Goal: Transaction & Acquisition: Purchase product/service

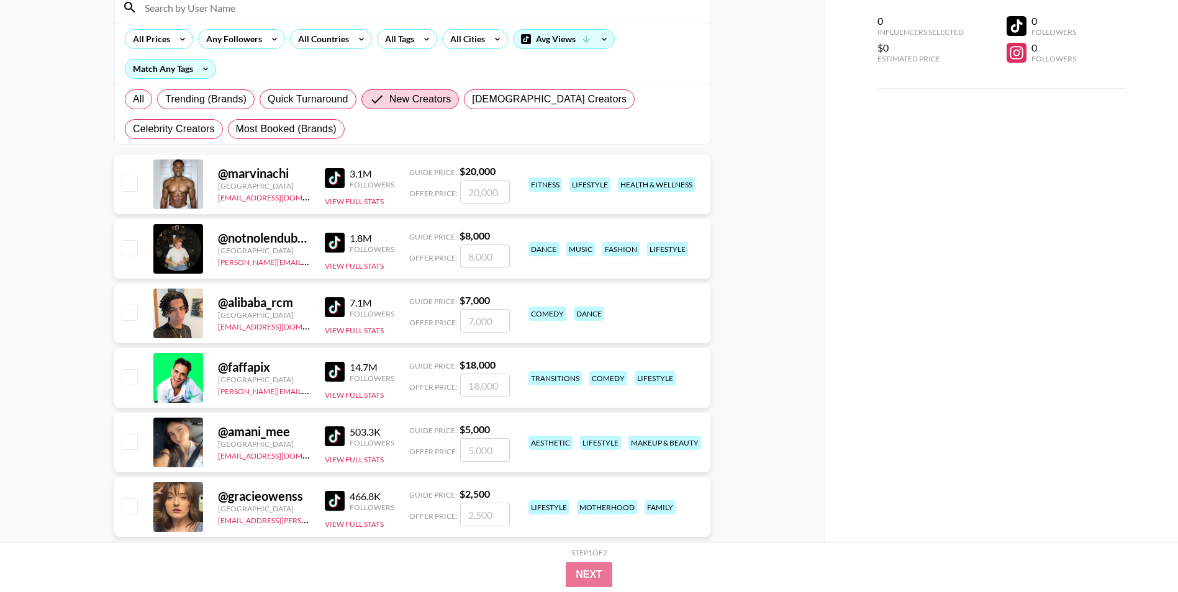
scroll to position [248, 0]
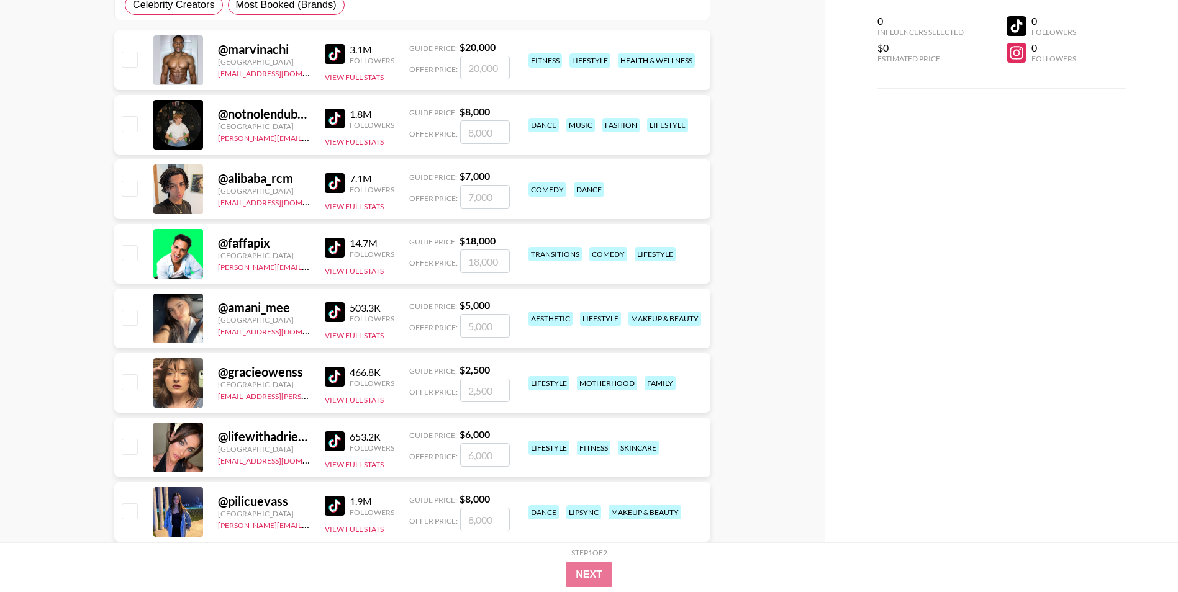
click at [338, 376] on img at bounding box center [335, 377] width 20 height 20
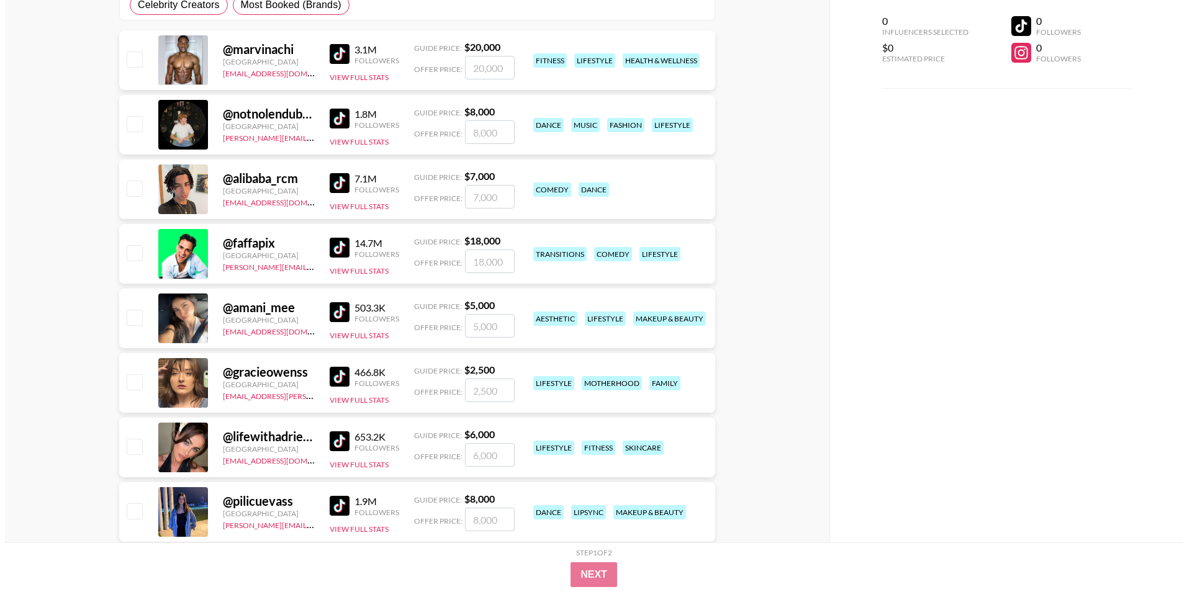
scroll to position [0, 0]
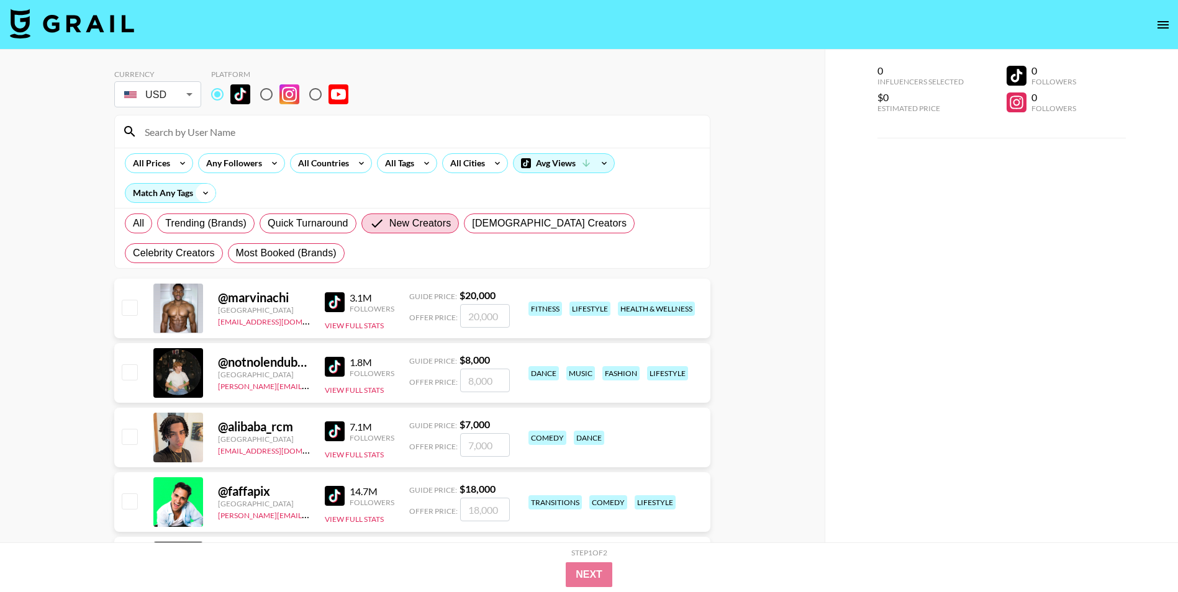
click at [198, 194] on icon at bounding box center [206, 193] width 20 height 19
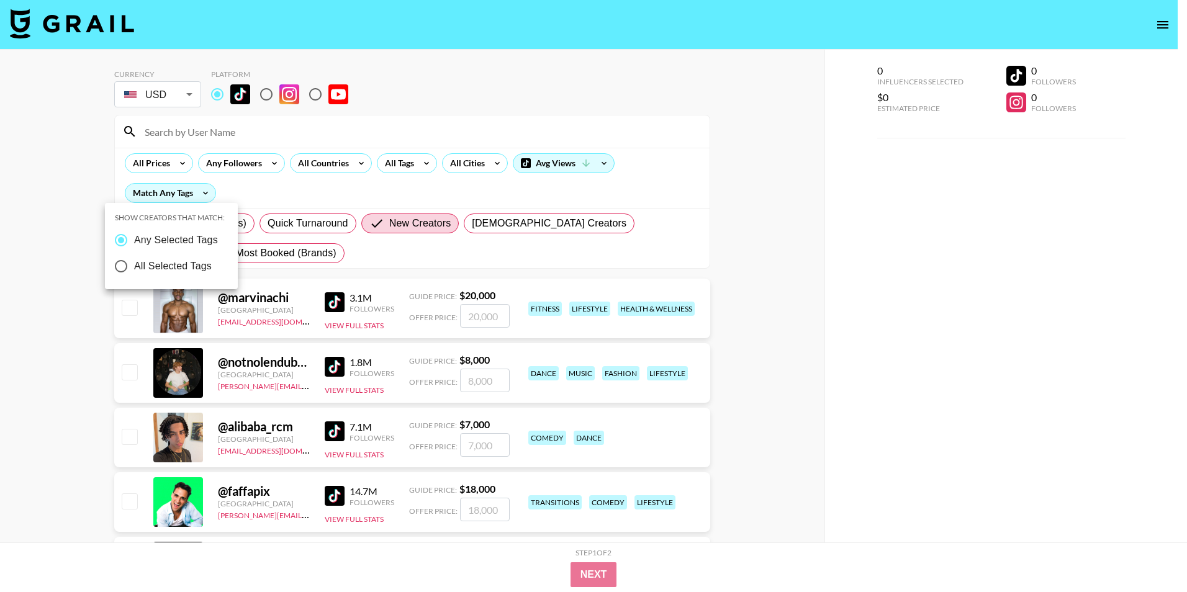
click at [258, 190] on div at bounding box center [593, 296] width 1187 height 592
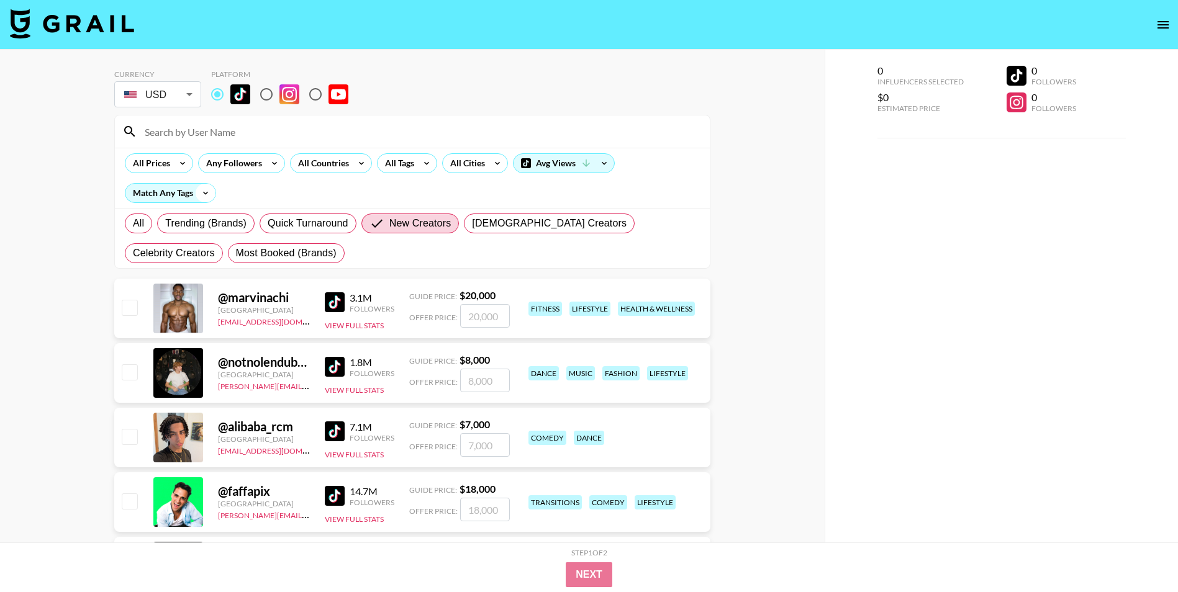
click at [210, 193] on icon at bounding box center [206, 193] width 20 height 19
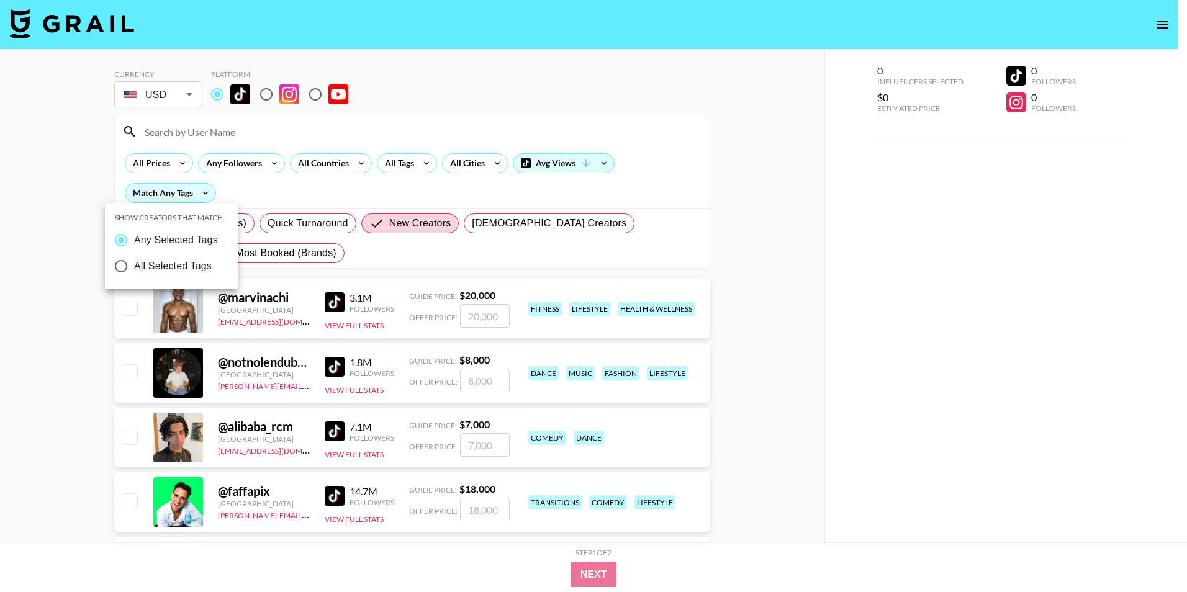
click at [292, 190] on div at bounding box center [593, 296] width 1187 height 592
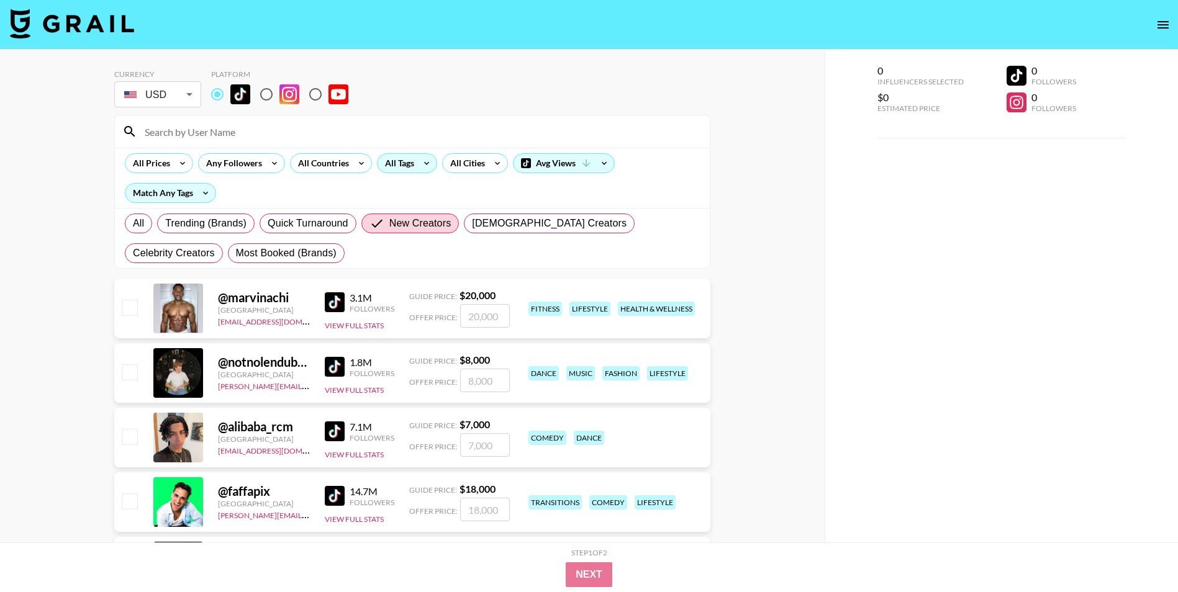
click at [430, 166] on icon at bounding box center [427, 163] width 20 height 19
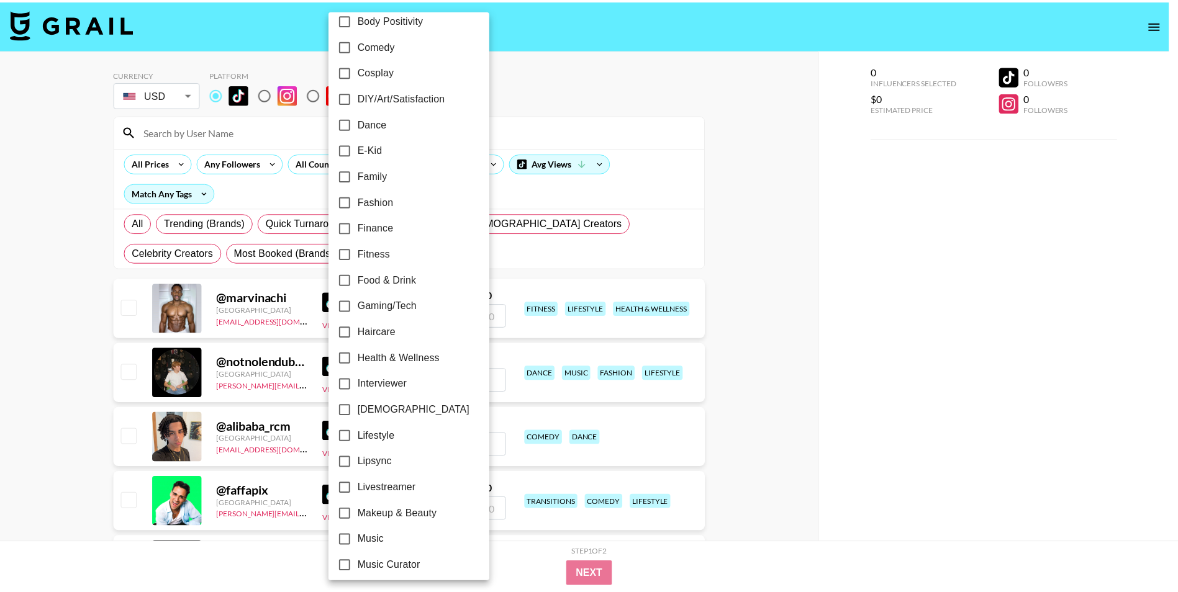
scroll to position [160, 0]
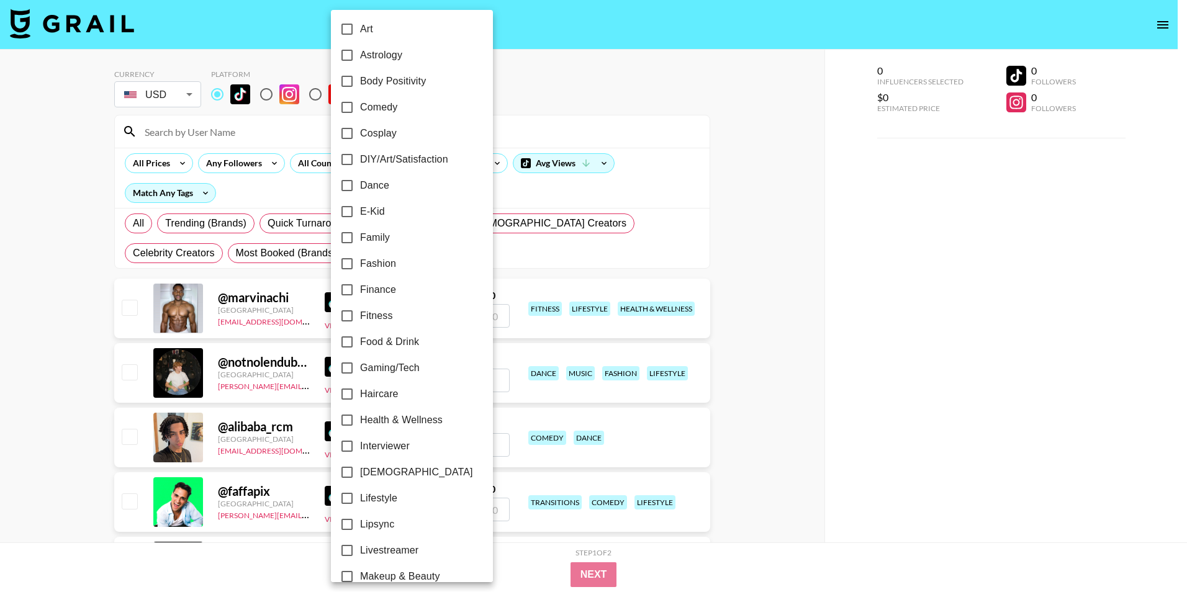
click at [877, 217] on div at bounding box center [593, 296] width 1187 height 592
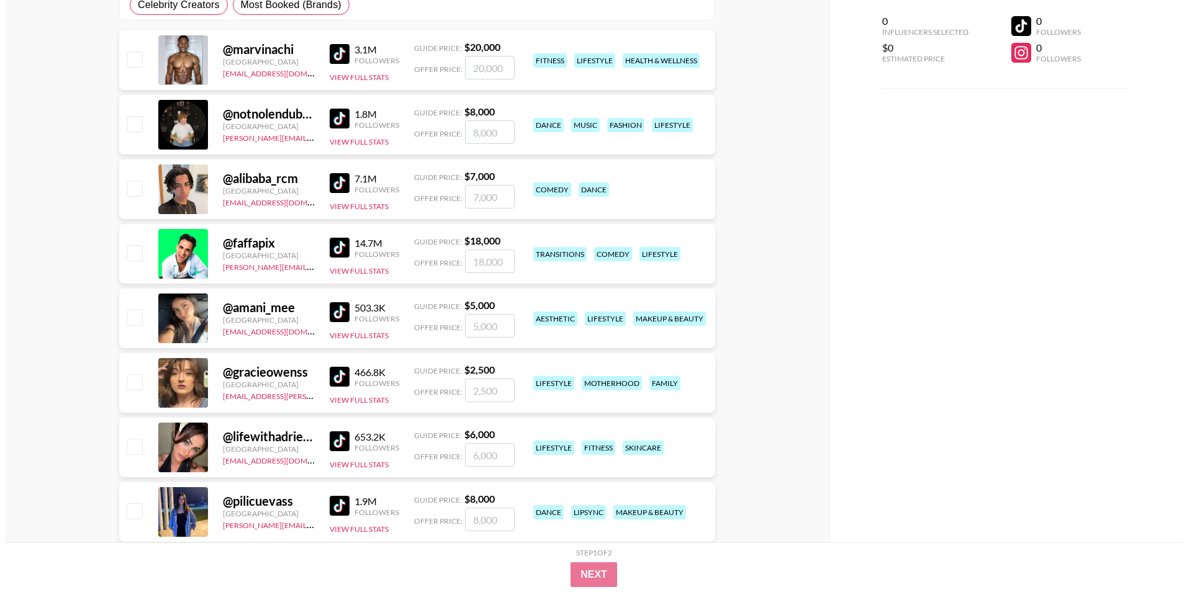
scroll to position [0, 0]
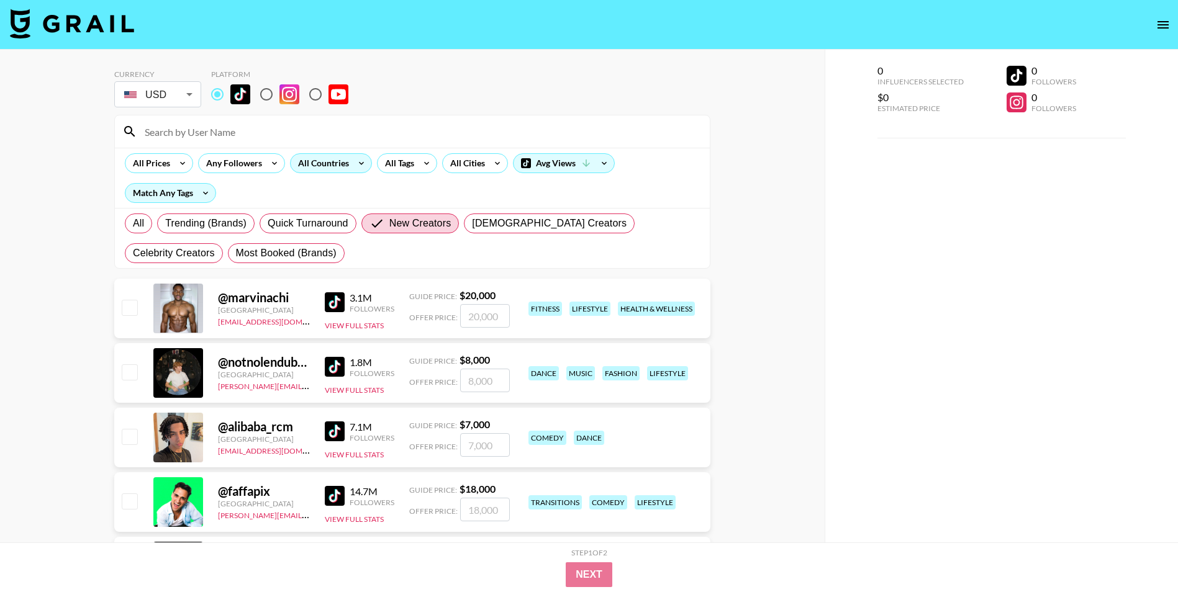
click at [340, 166] on div "All Countries" at bounding box center [321, 163] width 61 height 19
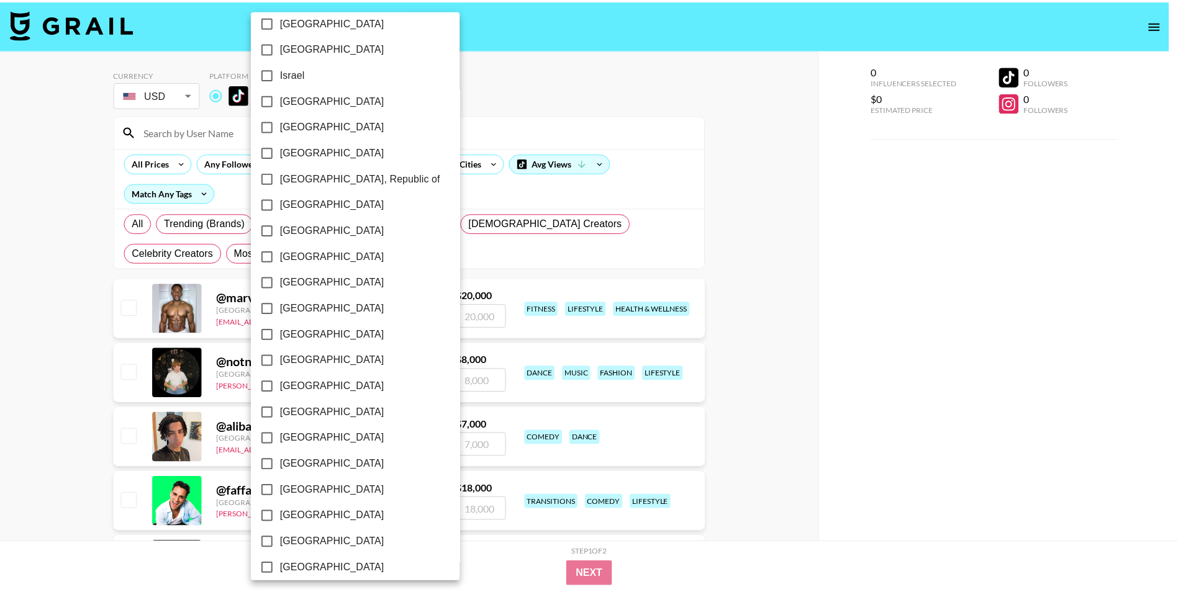
scroll to position [856, 0]
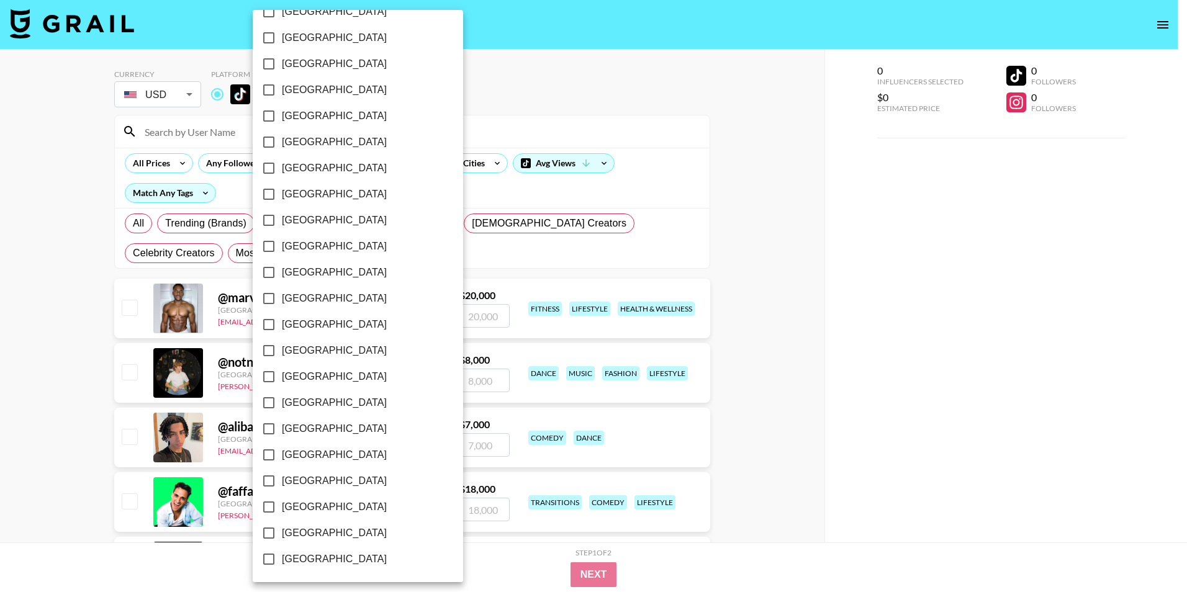
click at [289, 530] on span "[GEOGRAPHIC_DATA]" at bounding box center [334, 533] width 105 height 15
click at [282, 530] on input "[GEOGRAPHIC_DATA]" at bounding box center [269, 533] width 26 height 26
checkbox input "true"
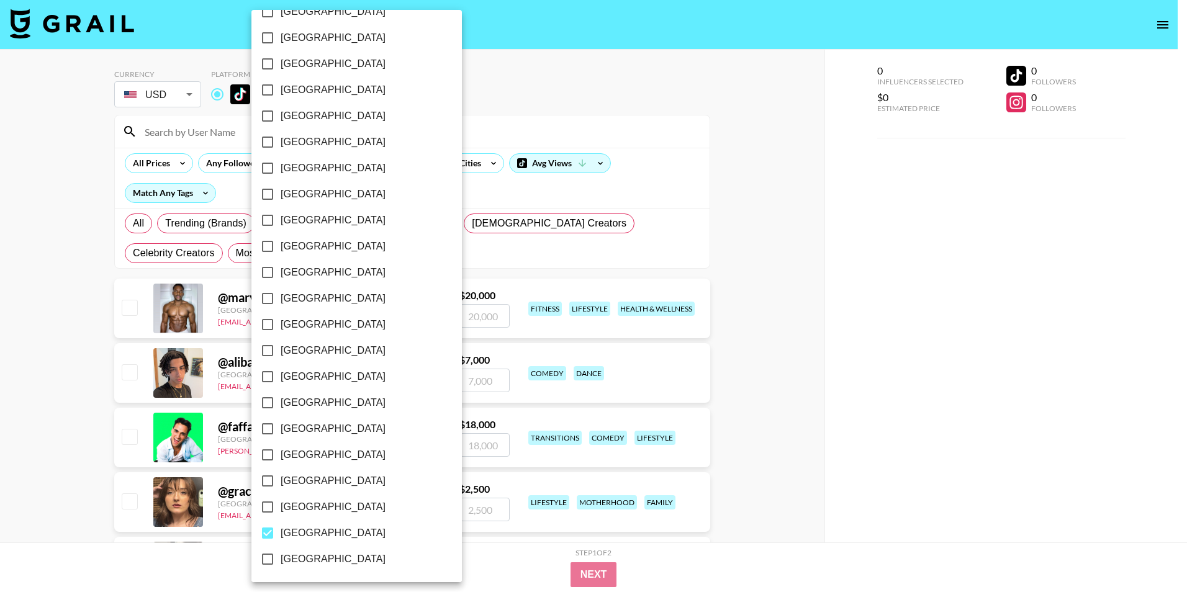
click at [811, 360] on div at bounding box center [593, 296] width 1187 height 592
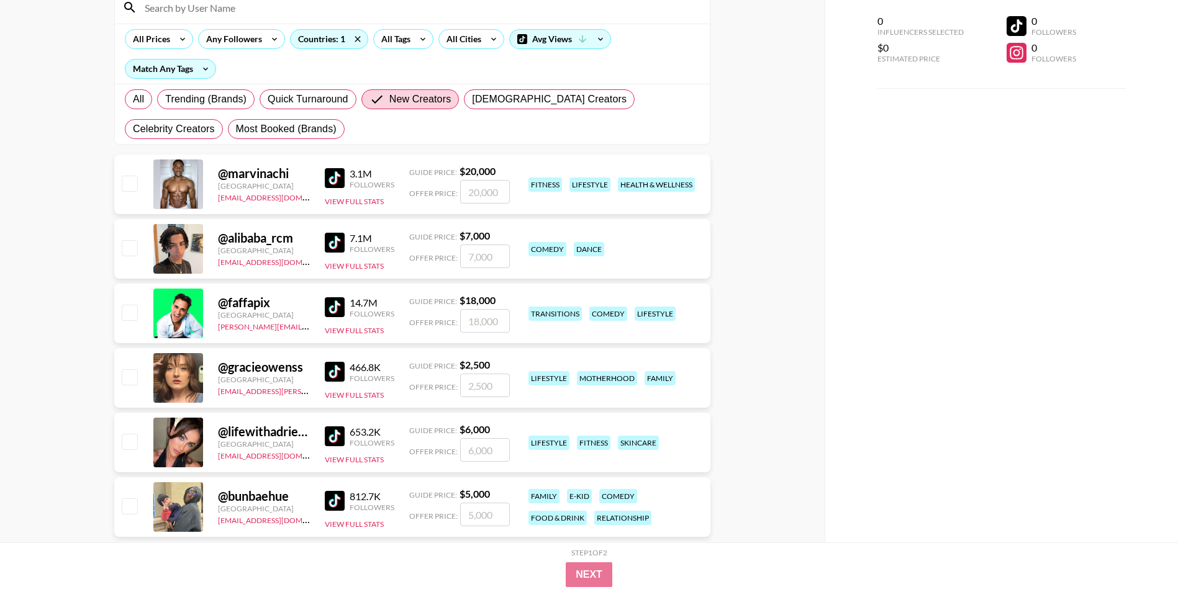
scroll to position [248, 0]
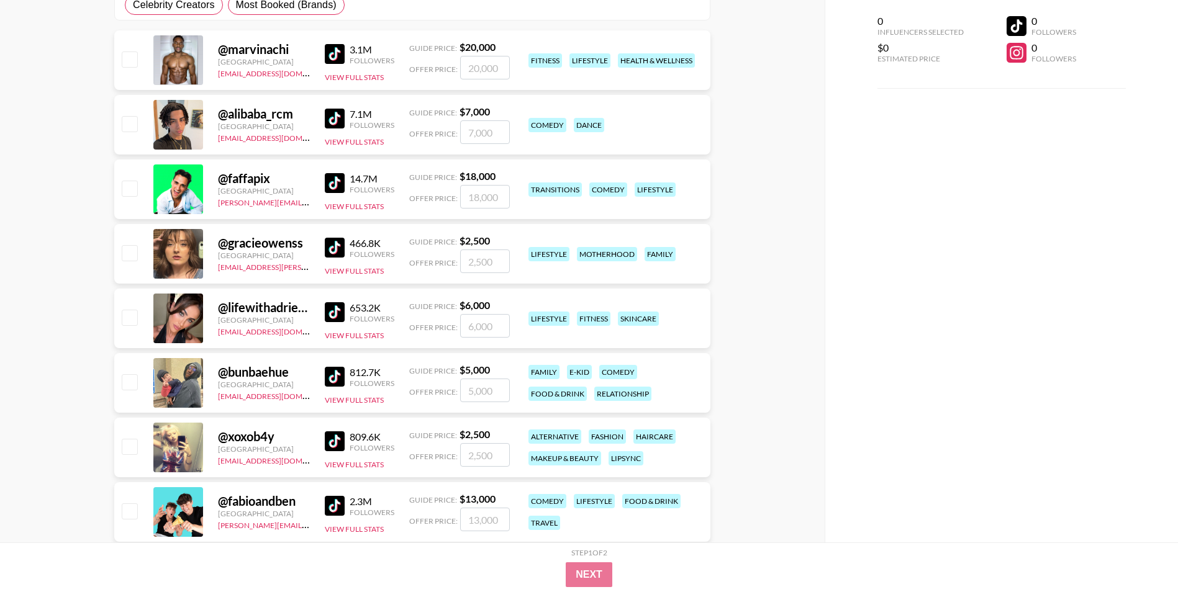
click at [328, 312] on img at bounding box center [335, 312] width 20 height 20
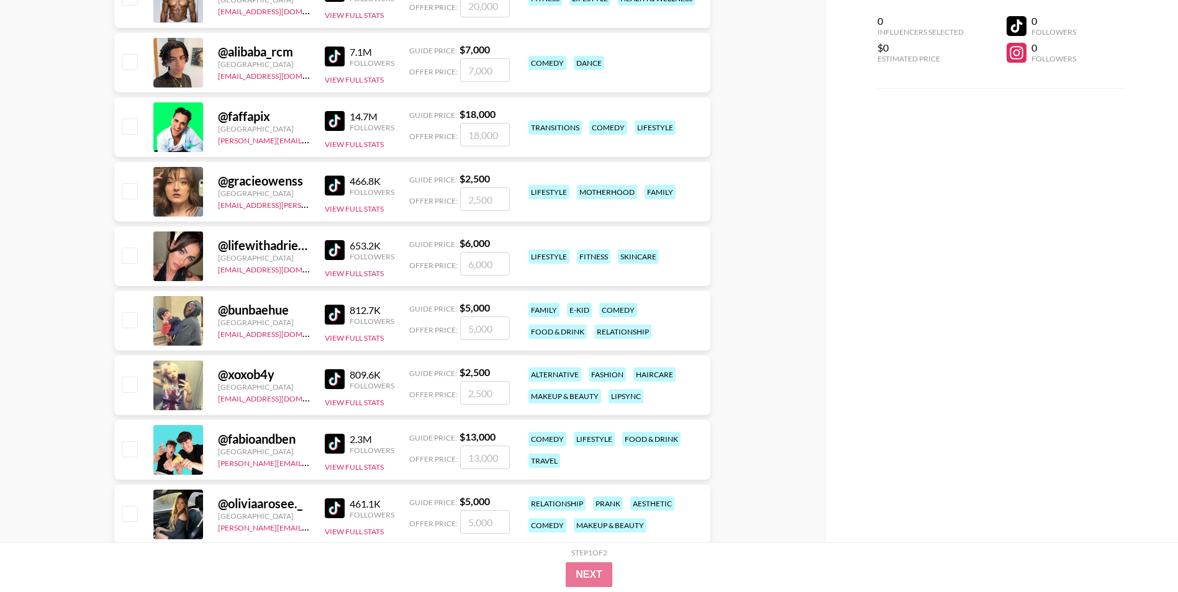
click at [340, 382] on img at bounding box center [335, 379] width 20 height 20
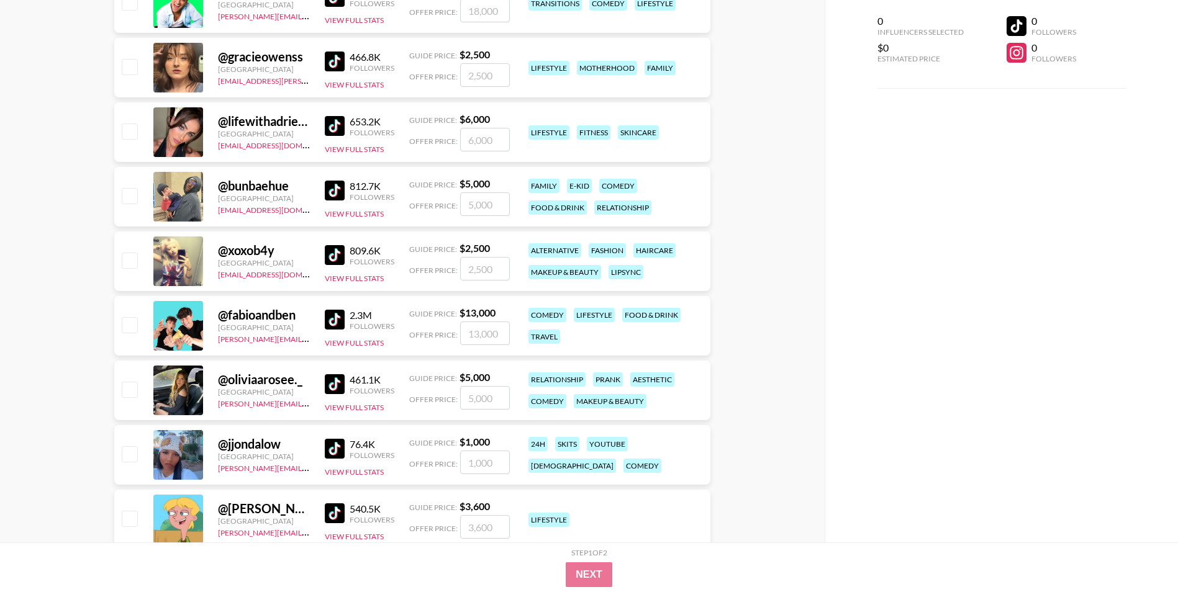
click at [337, 382] on img at bounding box center [335, 384] width 20 height 20
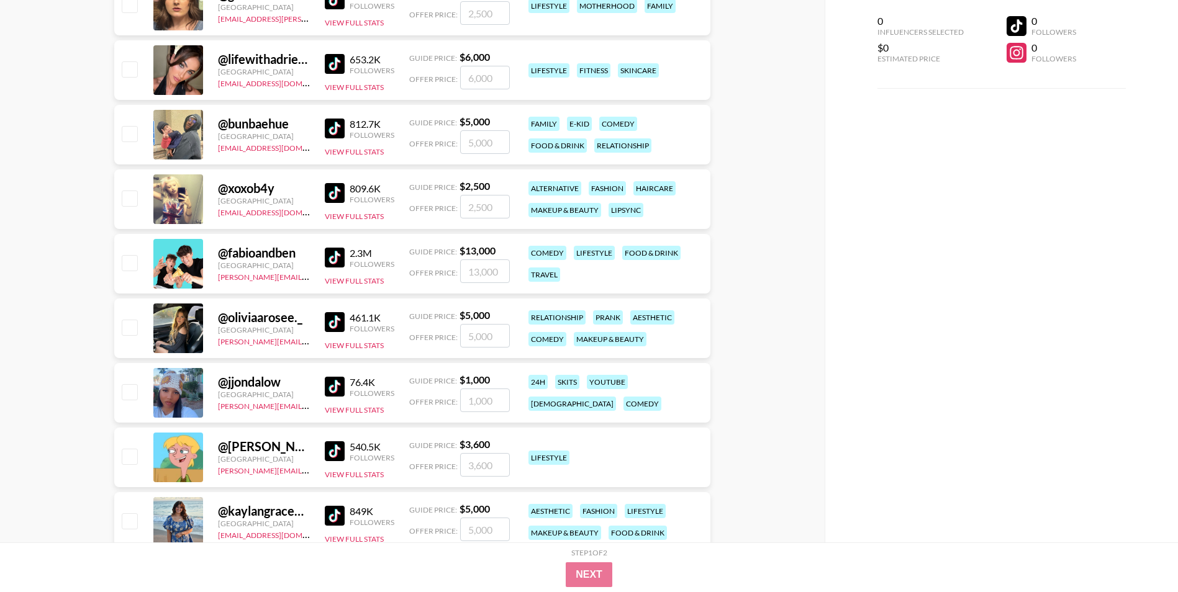
click at [342, 390] on img at bounding box center [335, 387] width 20 height 20
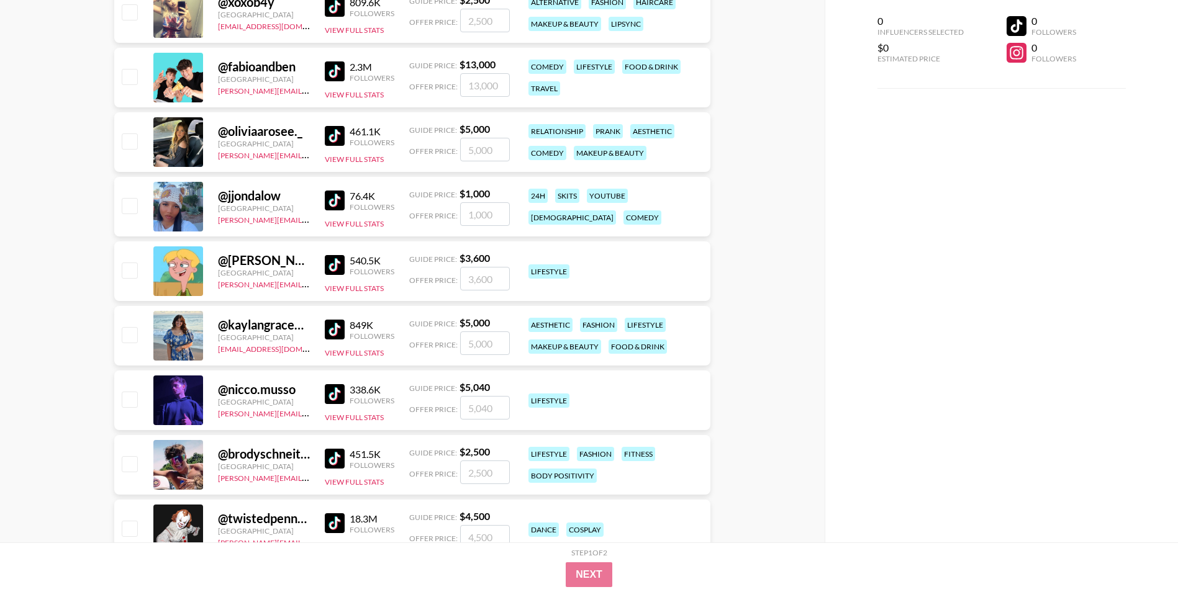
click at [329, 273] on img at bounding box center [335, 265] width 20 height 20
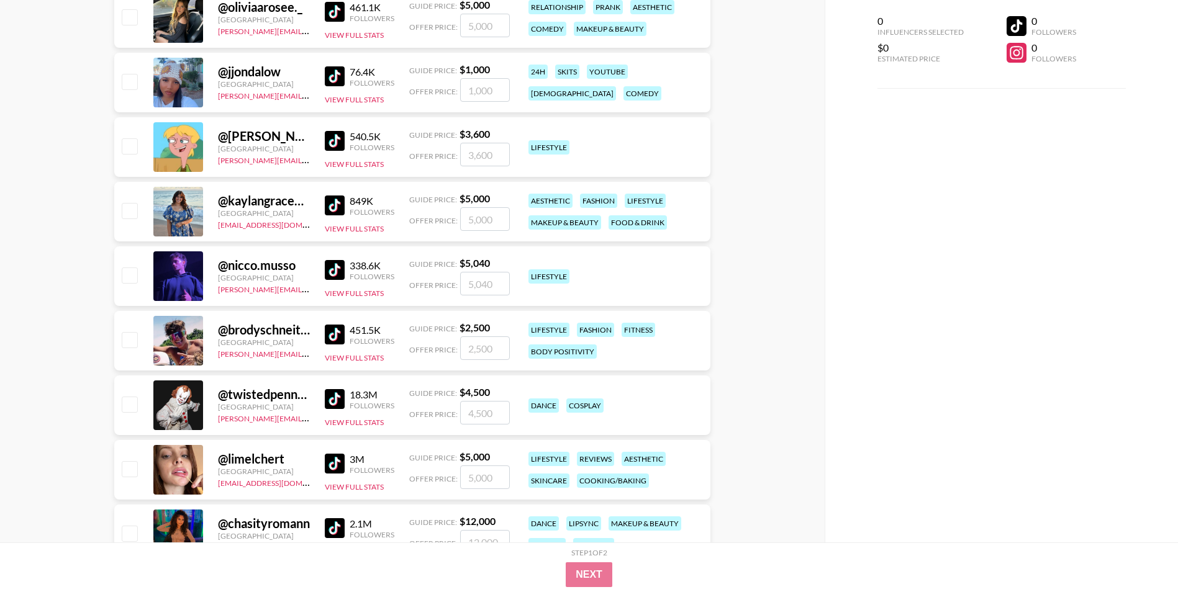
scroll to position [869, 0]
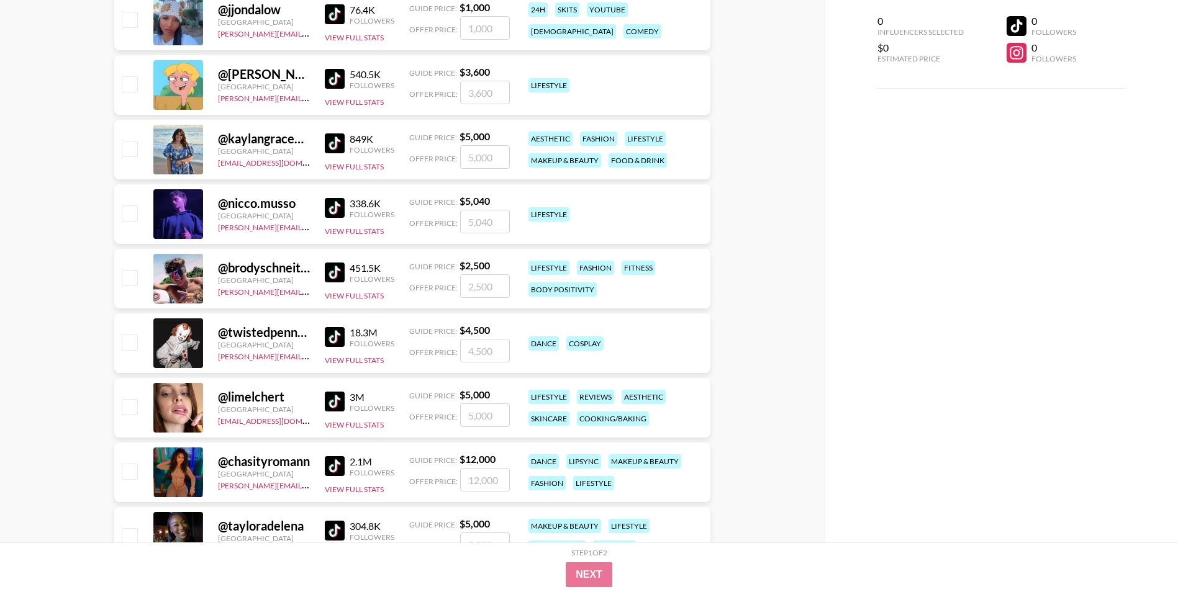
click at [338, 402] on img at bounding box center [335, 402] width 20 height 20
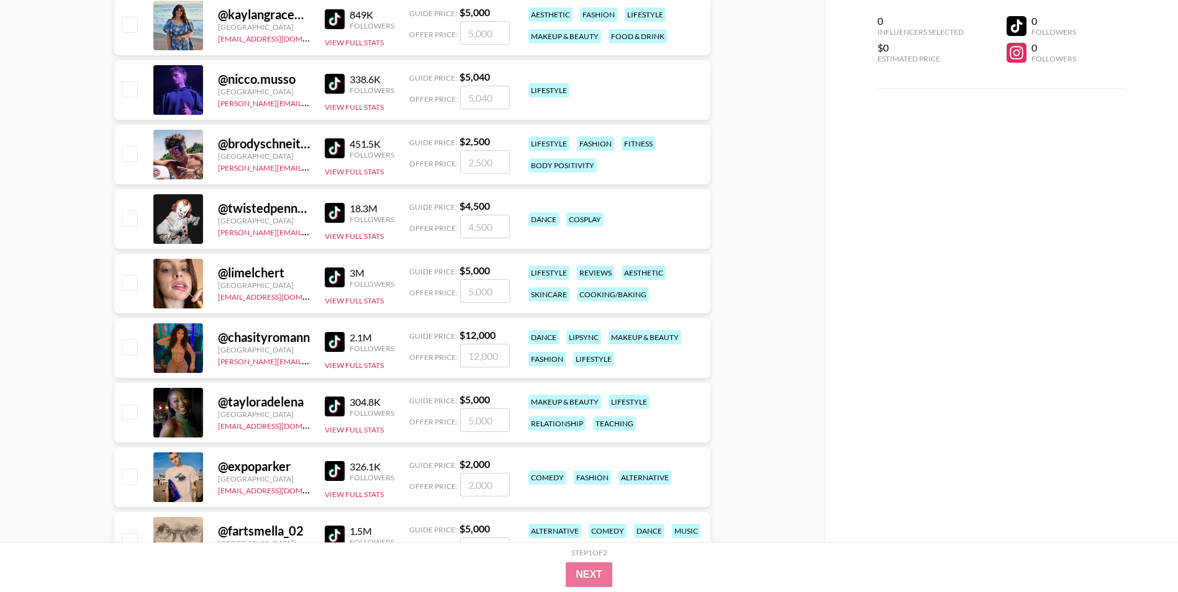
click at [337, 345] on img at bounding box center [335, 342] width 20 height 20
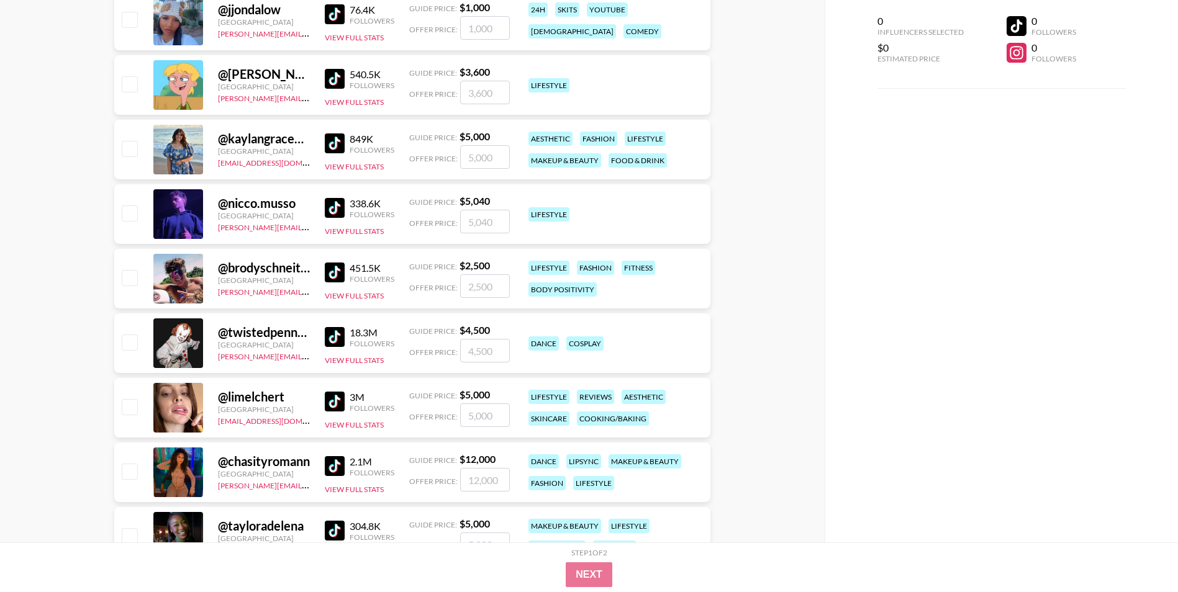
scroll to position [1304, 0]
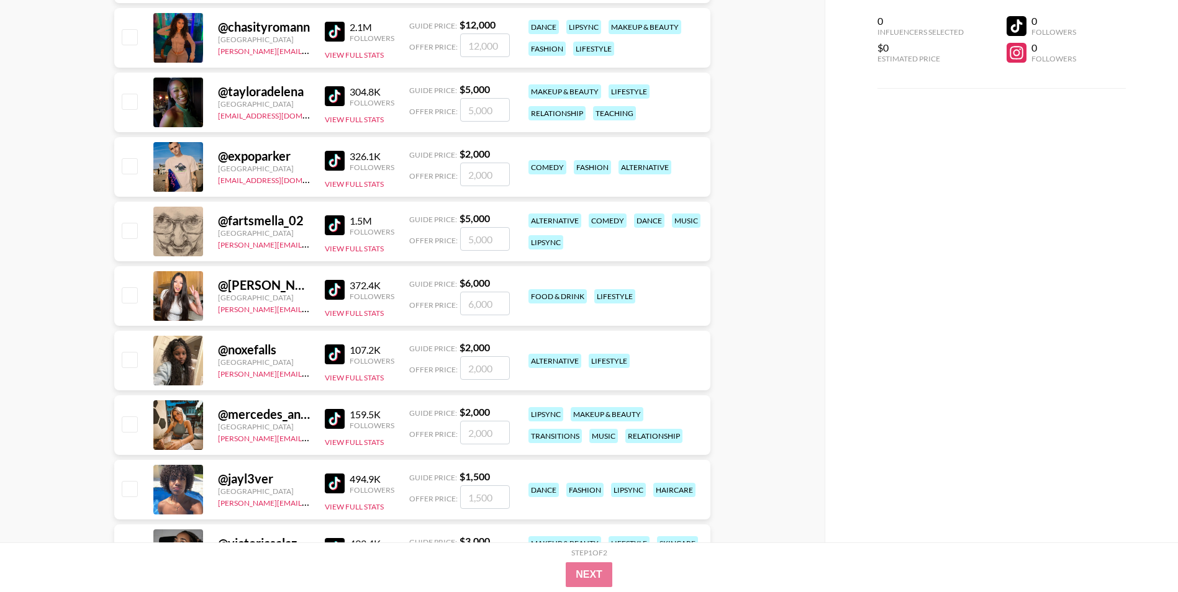
click at [341, 99] on img at bounding box center [335, 96] width 20 height 20
click at [329, 294] on img at bounding box center [335, 290] width 20 height 20
click at [332, 421] on img at bounding box center [335, 419] width 20 height 20
click at [336, 415] on img at bounding box center [335, 419] width 20 height 20
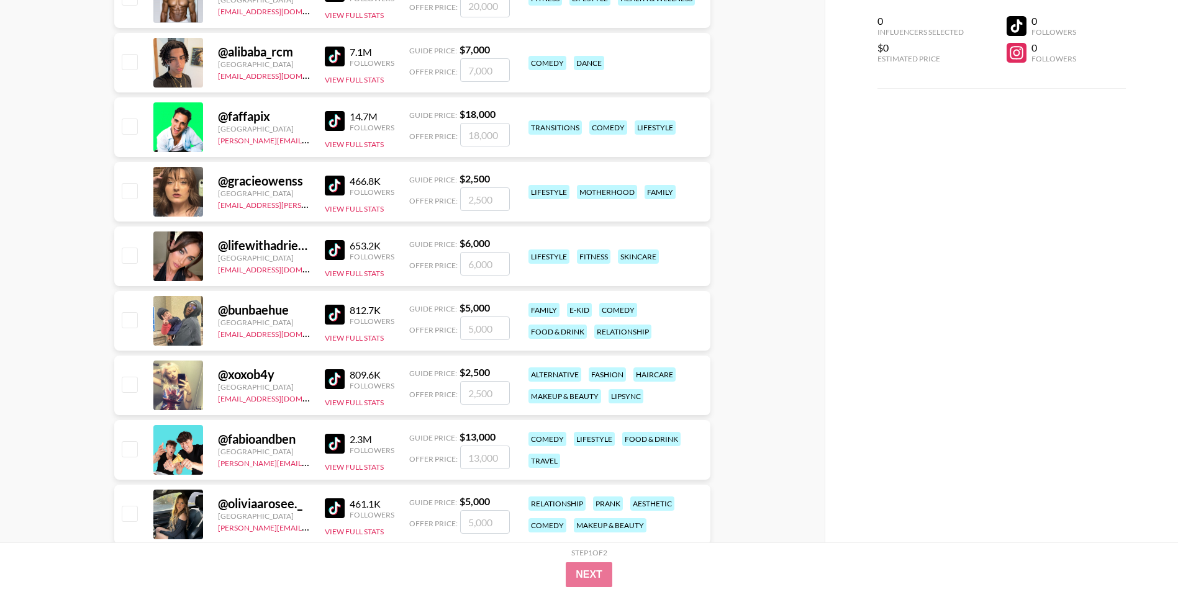
scroll to position [0, 0]
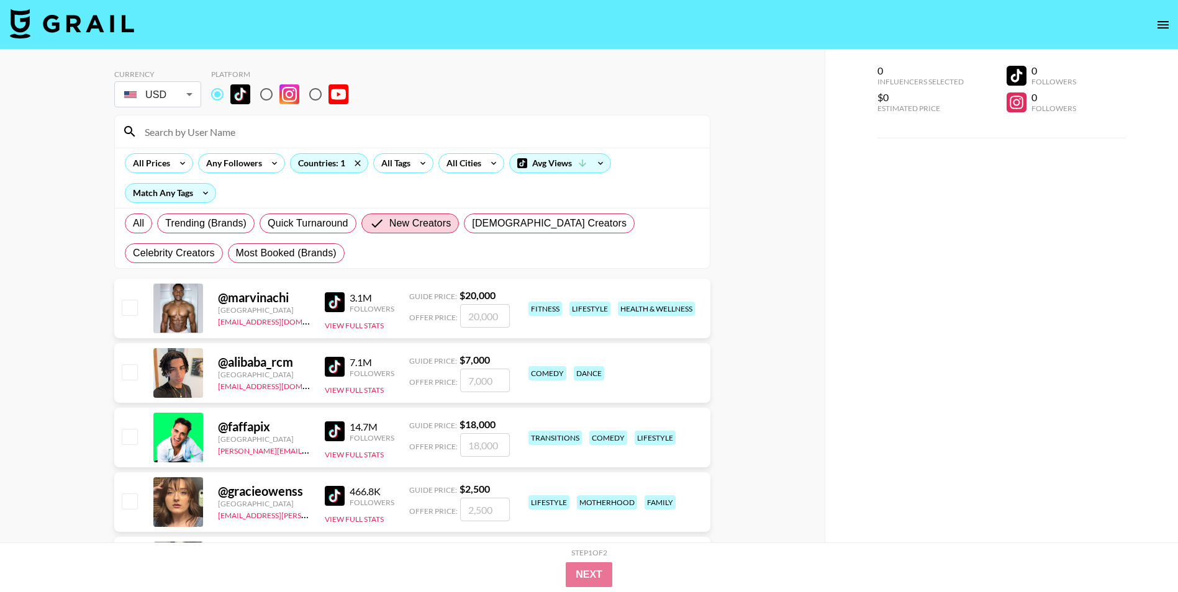
click at [285, 99] on img at bounding box center [289, 94] width 20 height 20
click at [279, 99] on input "radio" at bounding box center [266, 94] width 26 height 26
radio input "true"
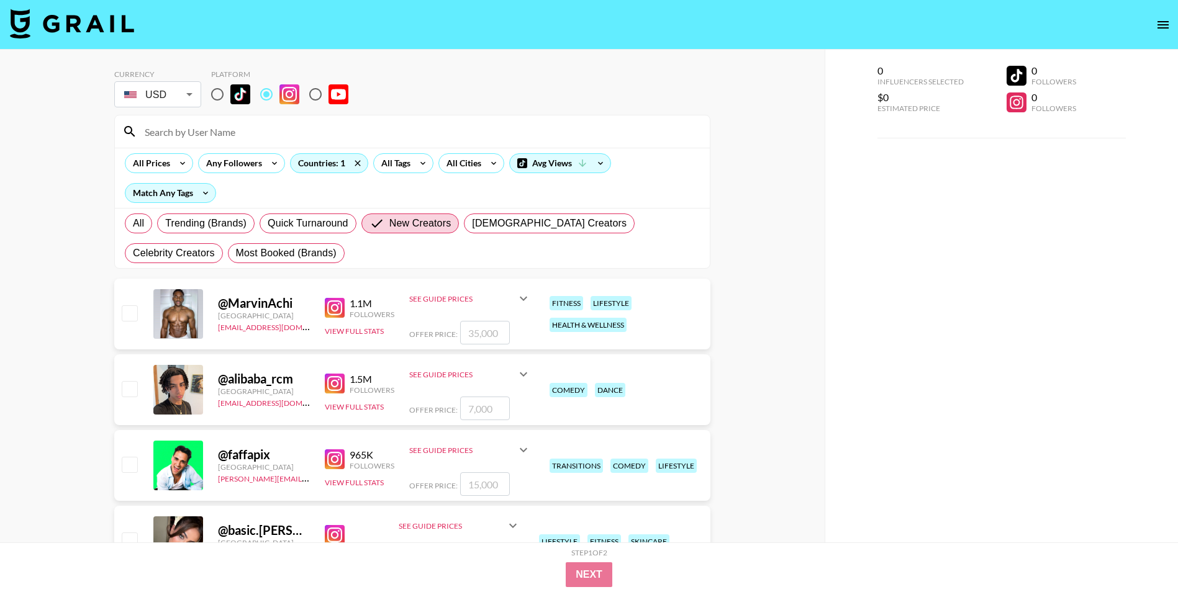
click at [473, 295] on div "See Guide Prices" at bounding box center [462, 298] width 107 height 9
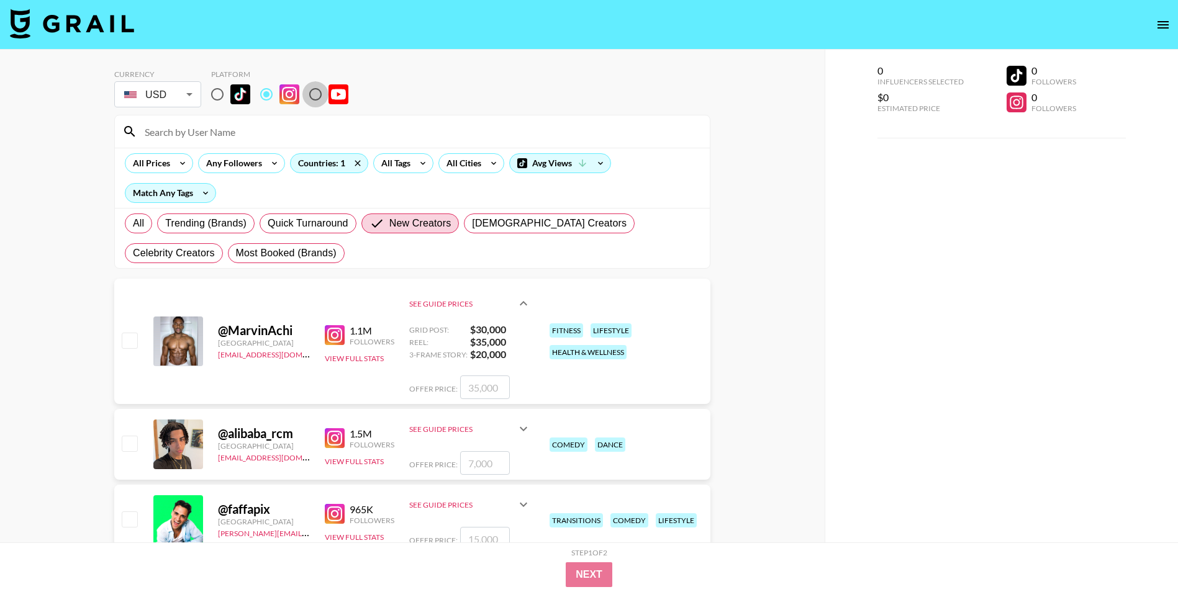
click at [321, 99] on input "radio" at bounding box center [315, 94] width 26 height 26
radio input "true"
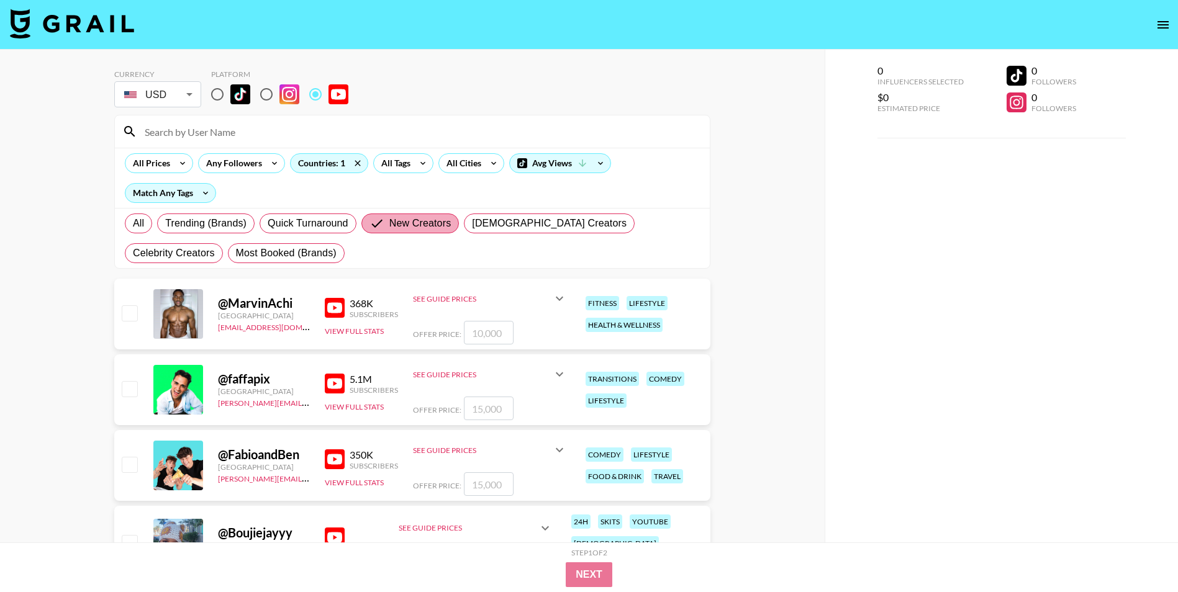
click at [379, 225] on input "New Creators" at bounding box center [379, 223] width 20 height 15
click at [137, 226] on span "All" at bounding box center [138, 223] width 11 height 15
click at [133, 224] on input "All" at bounding box center [133, 224] width 0 height 0
radio input "true"
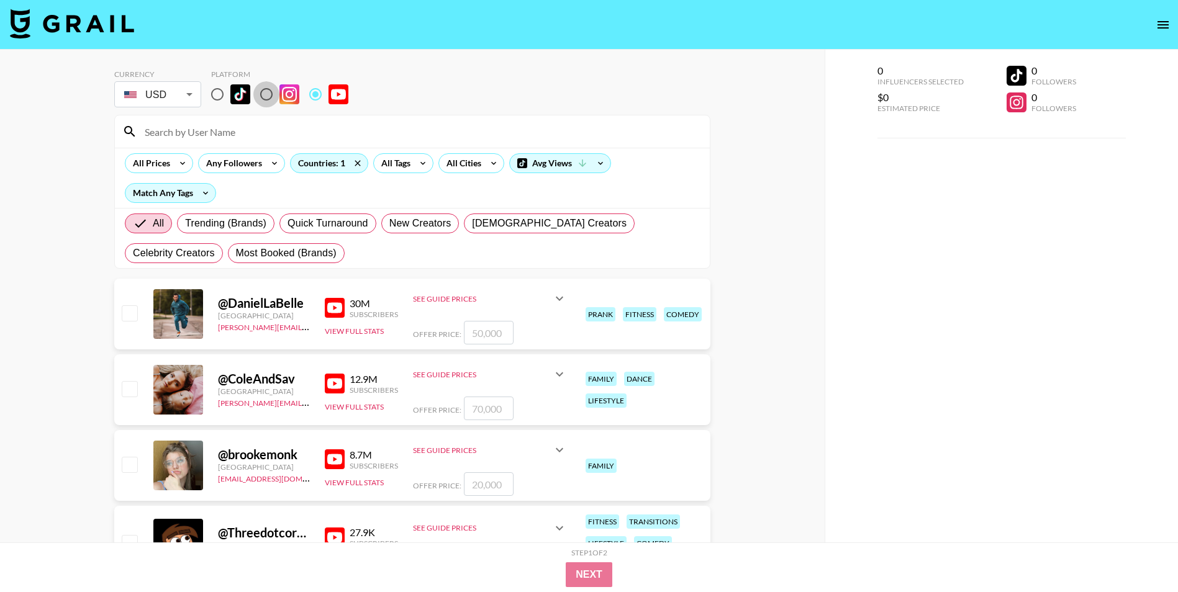
click at [268, 102] on input "radio" at bounding box center [266, 94] width 26 height 26
radio input "true"
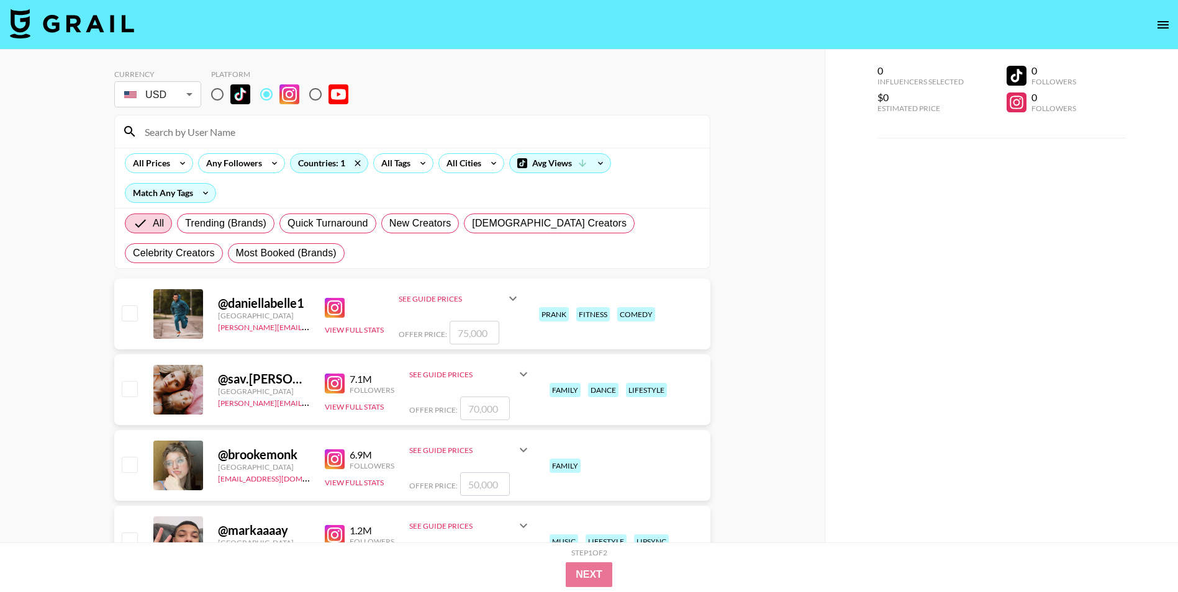
click at [246, 92] on img at bounding box center [240, 94] width 20 height 20
click at [230, 92] on input "radio" at bounding box center [217, 94] width 26 height 26
radio input "true"
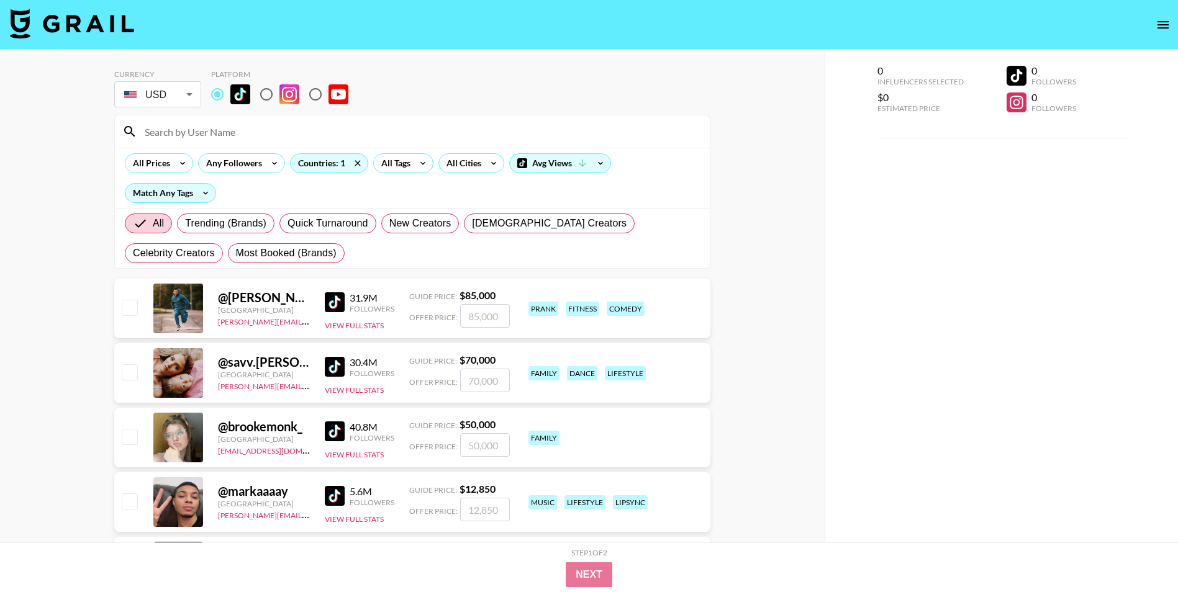
click at [332, 298] on img at bounding box center [335, 302] width 20 height 20
click at [265, 164] on icon at bounding box center [275, 163] width 20 height 19
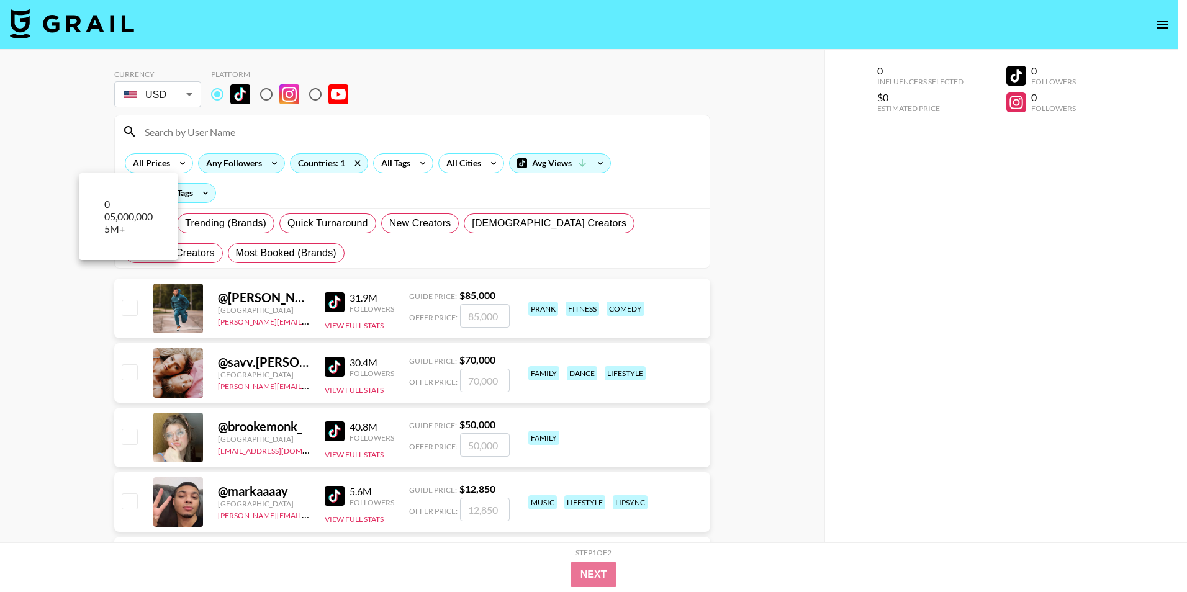
click at [263, 164] on div at bounding box center [593, 296] width 1187 height 592
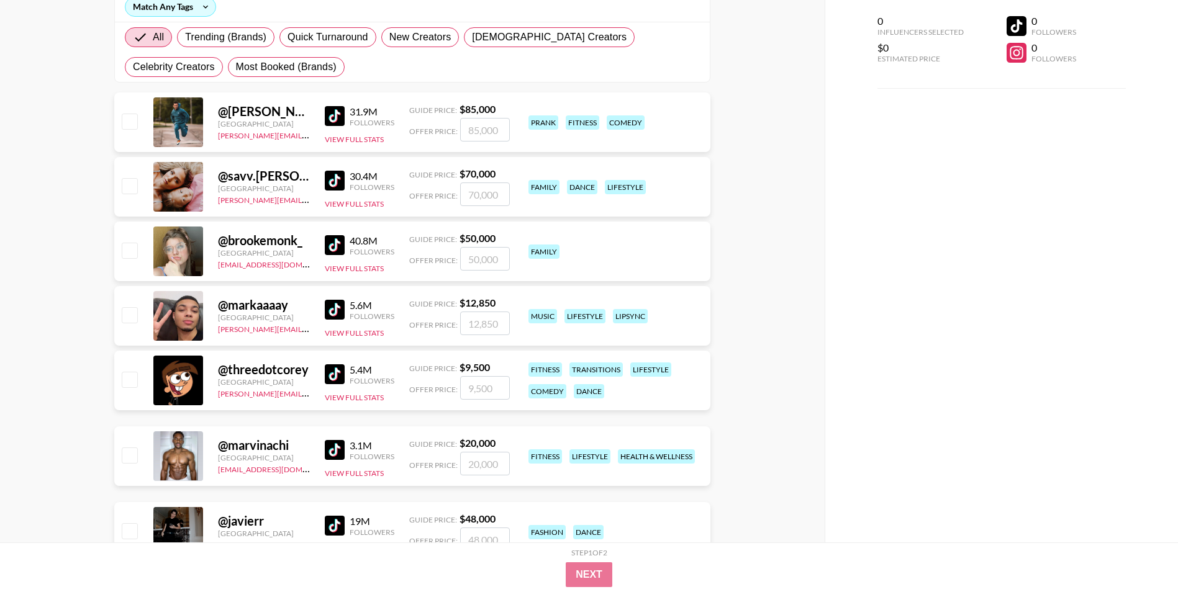
scroll to position [310, 0]
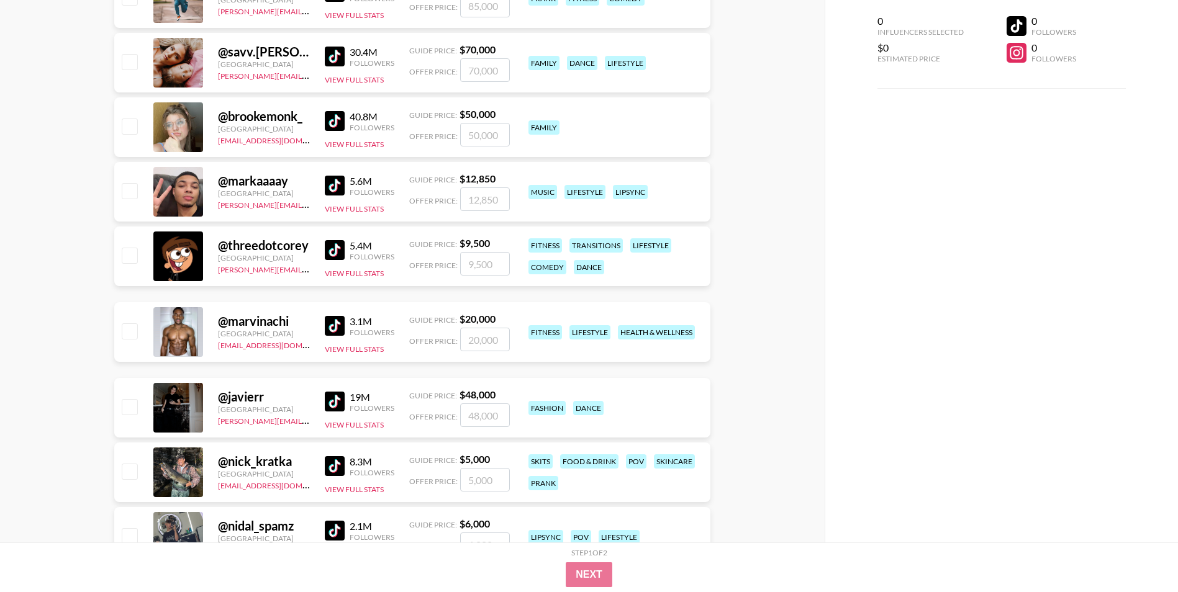
click at [343, 331] on img at bounding box center [335, 326] width 20 height 20
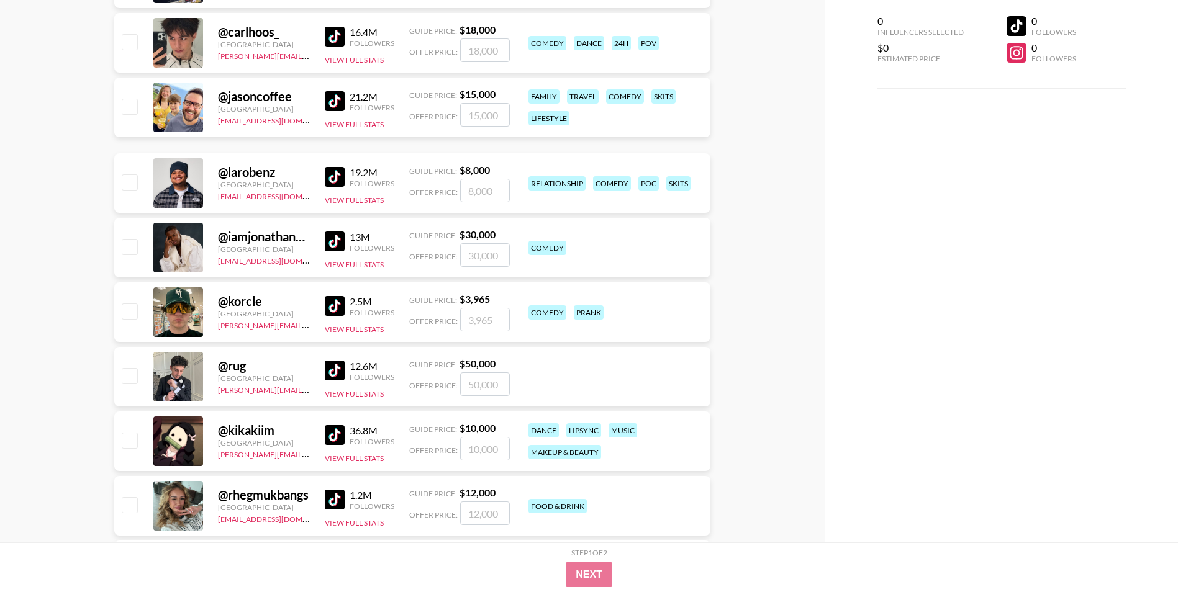
scroll to position [1056, 0]
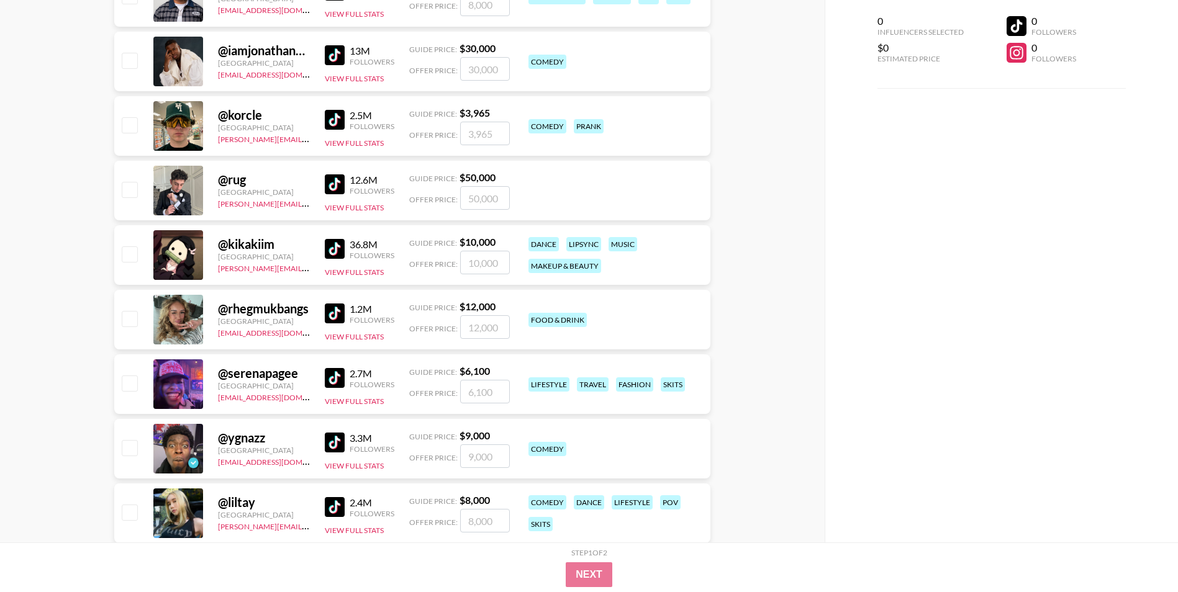
click at [339, 311] on img at bounding box center [335, 314] width 20 height 20
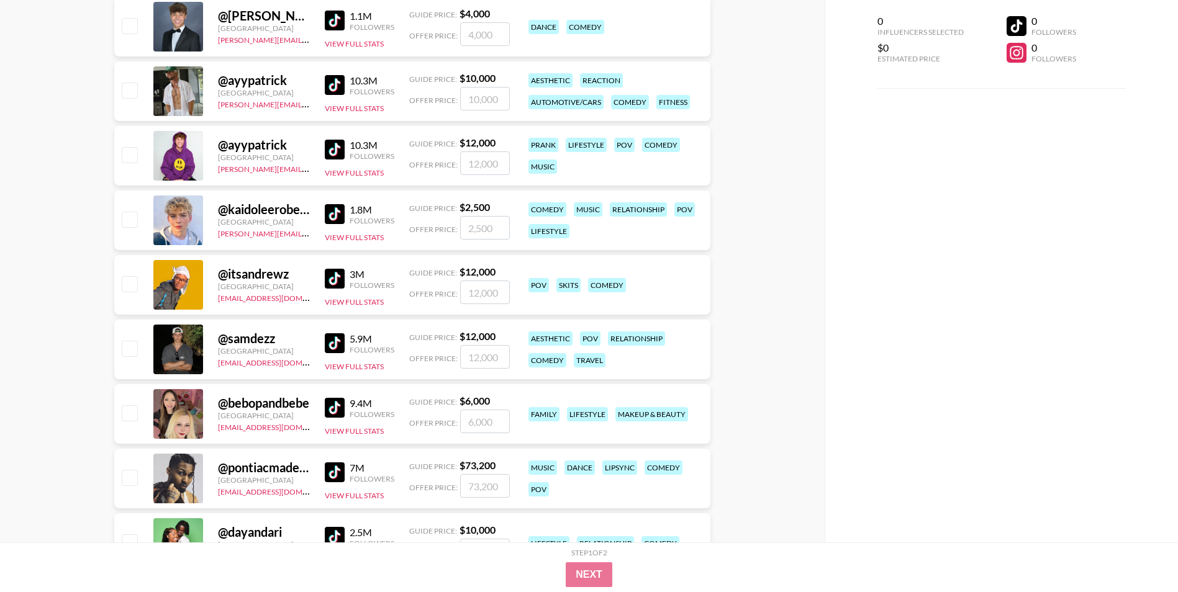
scroll to position [1863, 0]
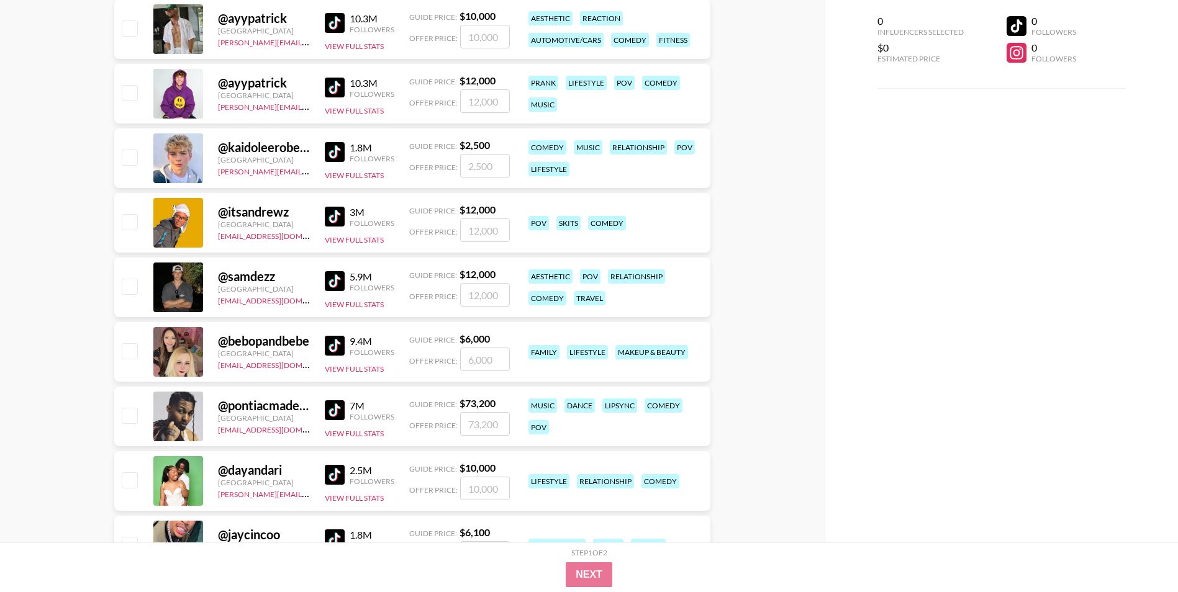
click at [337, 342] on img at bounding box center [335, 346] width 20 height 20
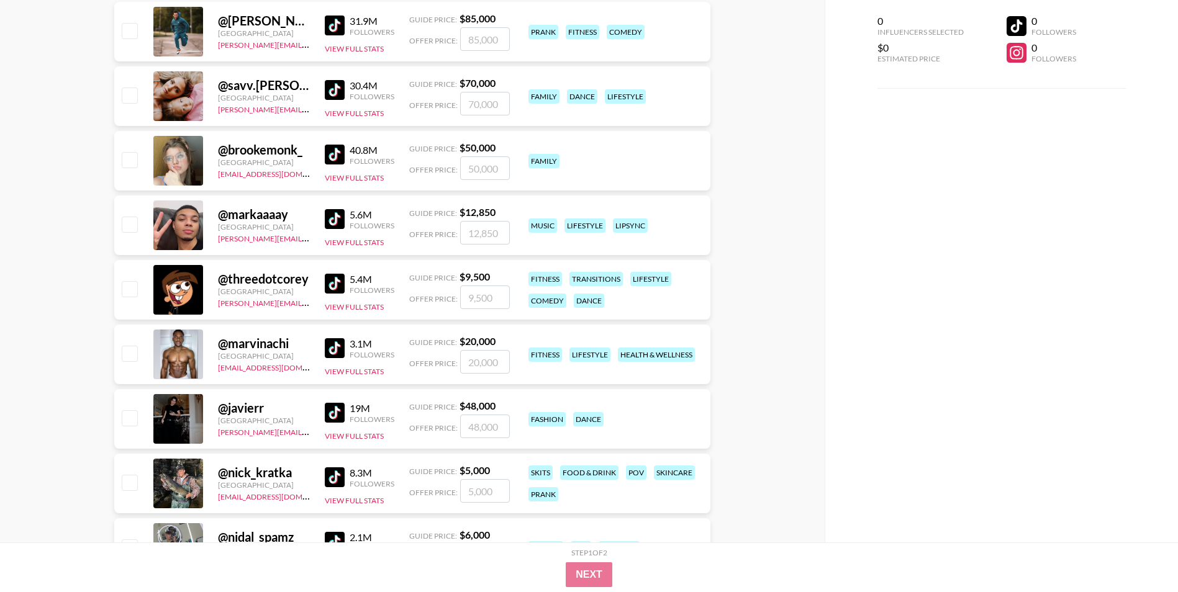
scroll to position [0, 0]
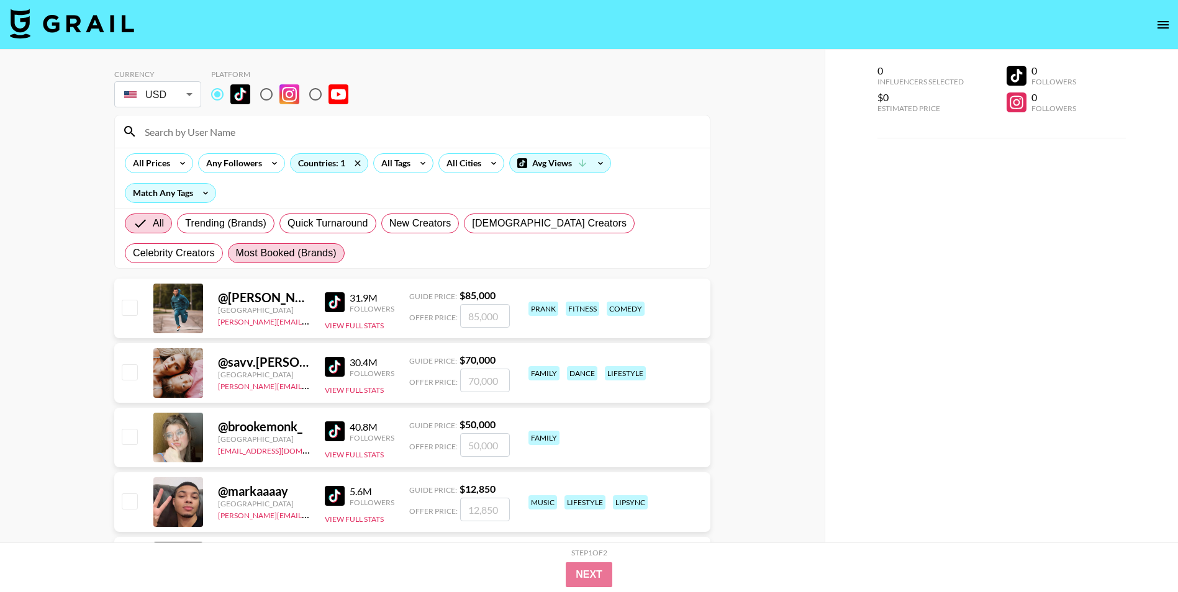
click at [228, 261] on label "Most Booked (Brands)" at bounding box center [286, 253] width 117 height 20
click at [236, 253] on input "Most Booked (Brands)" at bounding box center [236, 253] width 0 height 0
radio input "true"
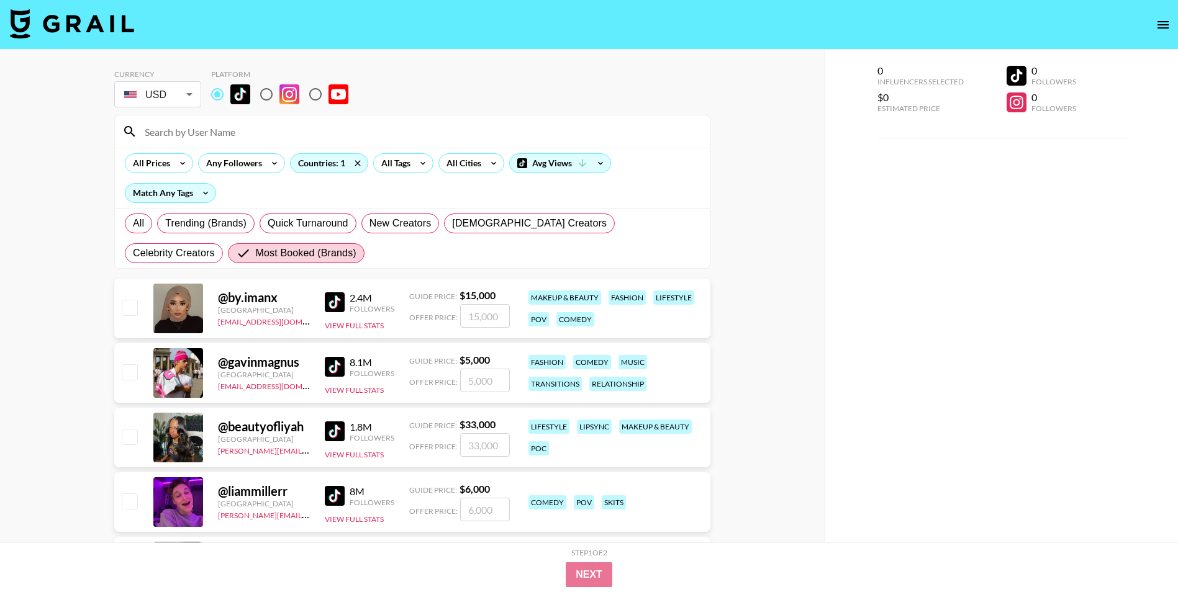
click at [341, 311] on img at bounding box center [335, 302] width 20 height 20
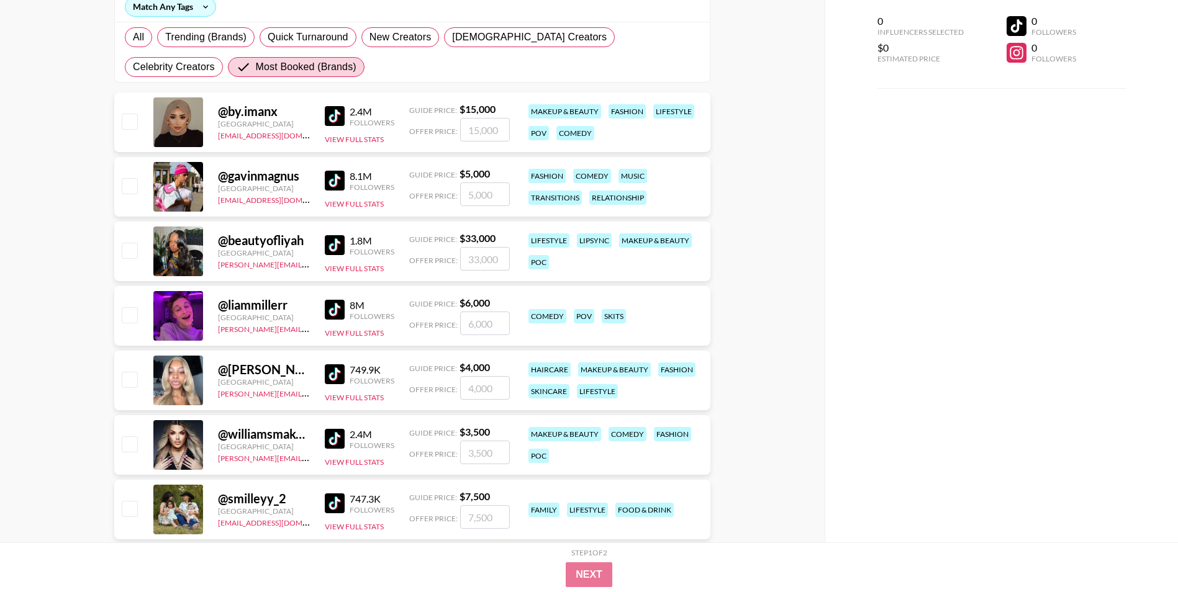
scroll to position [248, 0]
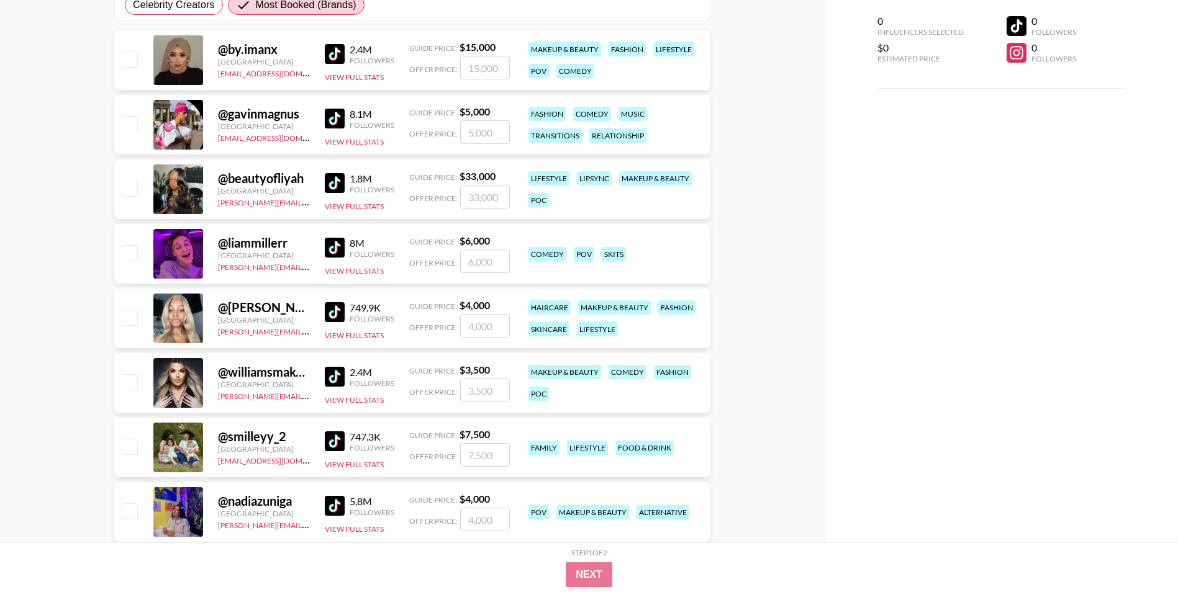
click at [340, 384] on img at bounding box center [335, 377] width 20 height 20
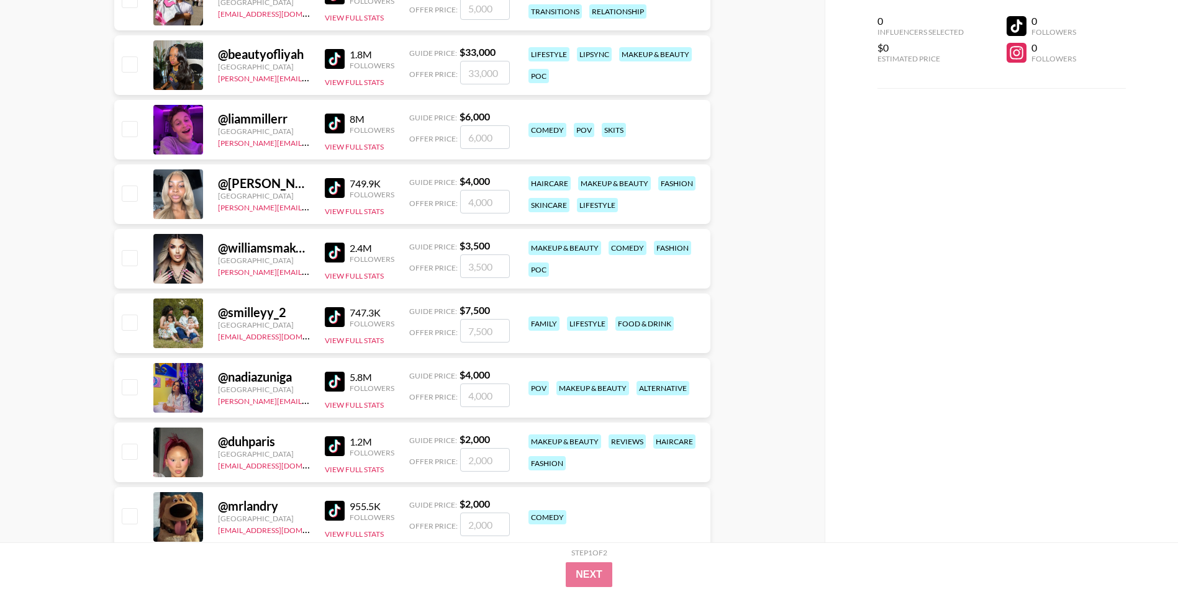
scroll to position [559, 0]
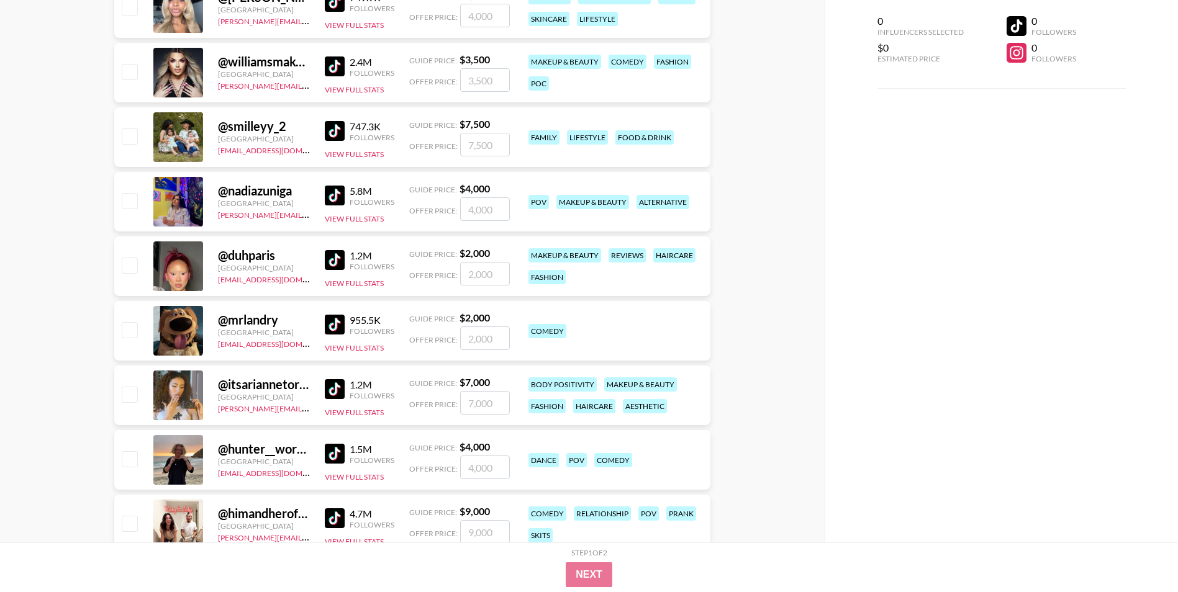
click at [341, 396] on img at bounding box center [335, 389] width 20 height 20
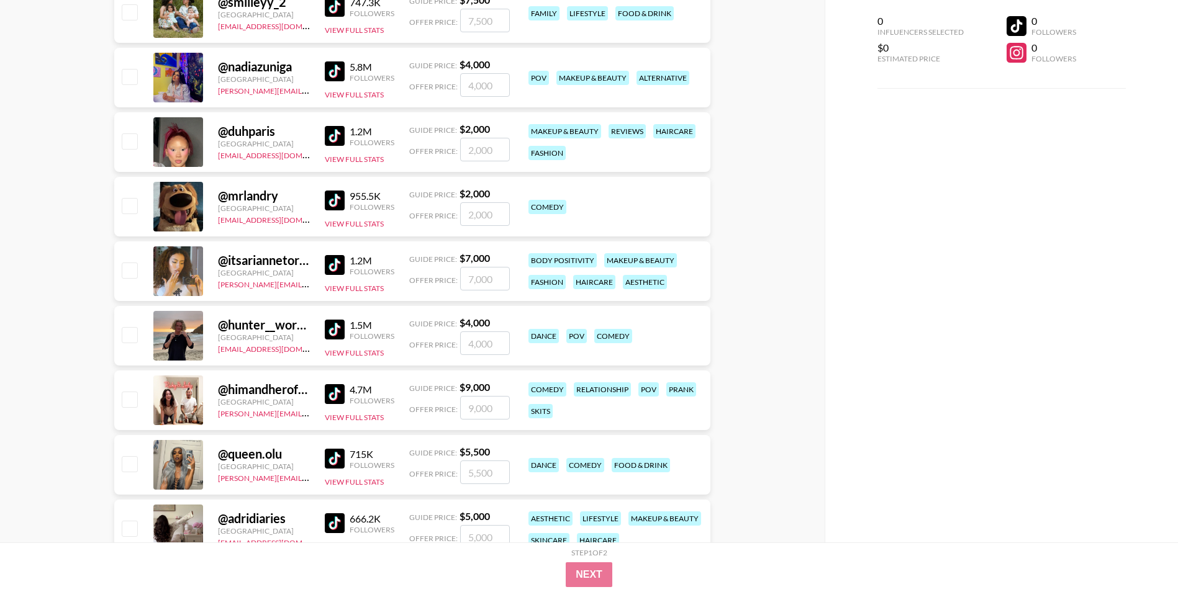
click at [1140, 239] on div "0 Influencers Selected $0 Estimated Price 0 Followers 0 Followers" at bounding box center [1001, 271] width 353 height 543
click at [1068, 240] on div "0 Influencers Selected $0 Estimated Price 0 Followers 0 Followers" at bounding box center [1001, 271] width 353 height 543
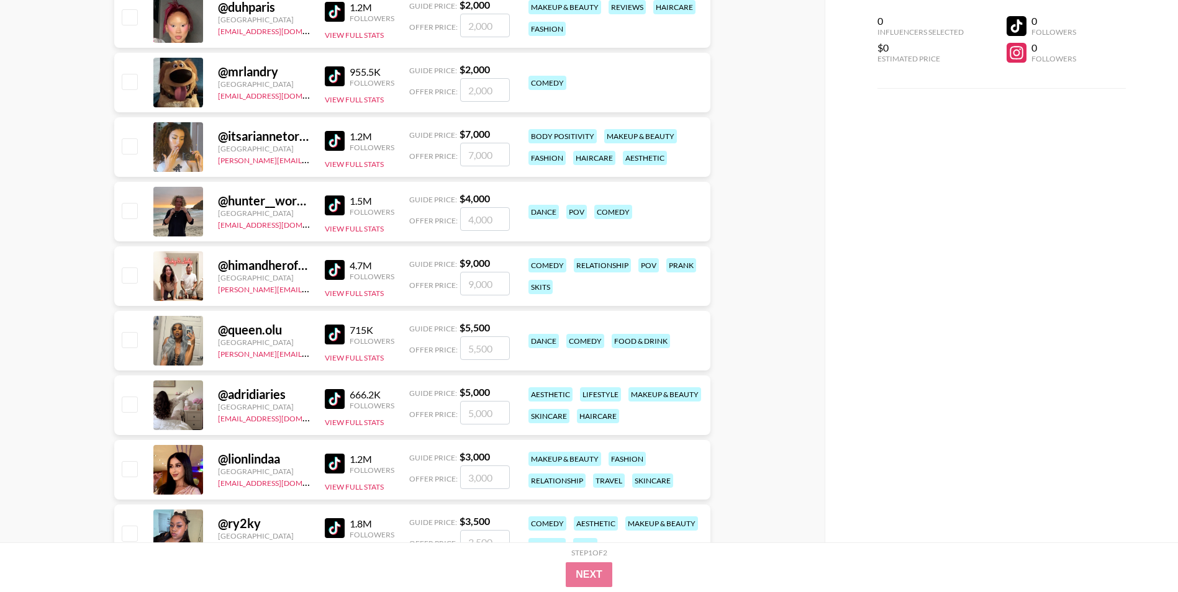
scroll to position [745, 0]
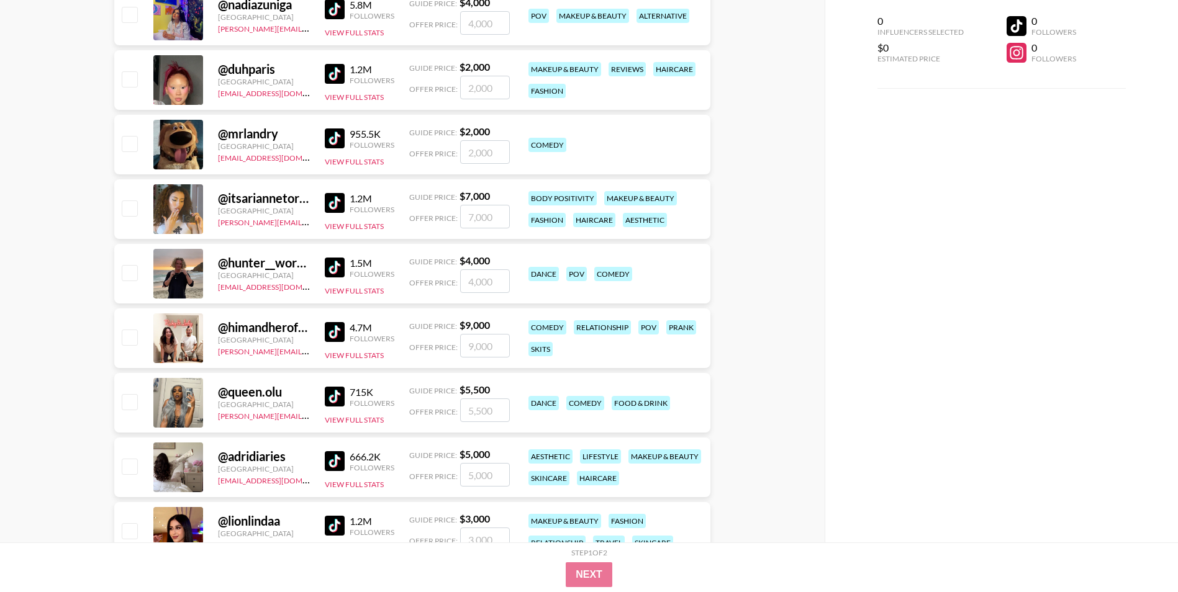
click at [338, 197] on img at bounding box center [335, 203] width 20 height 20
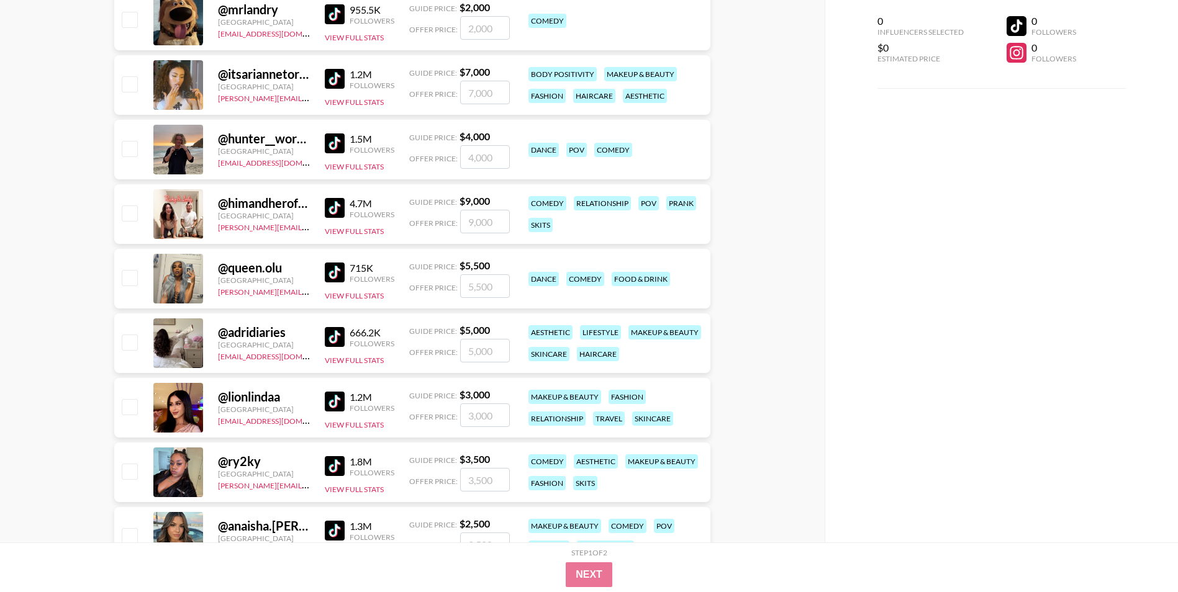
click at [338, 398] on img at bounding box center [335, 402] width 20 height 20
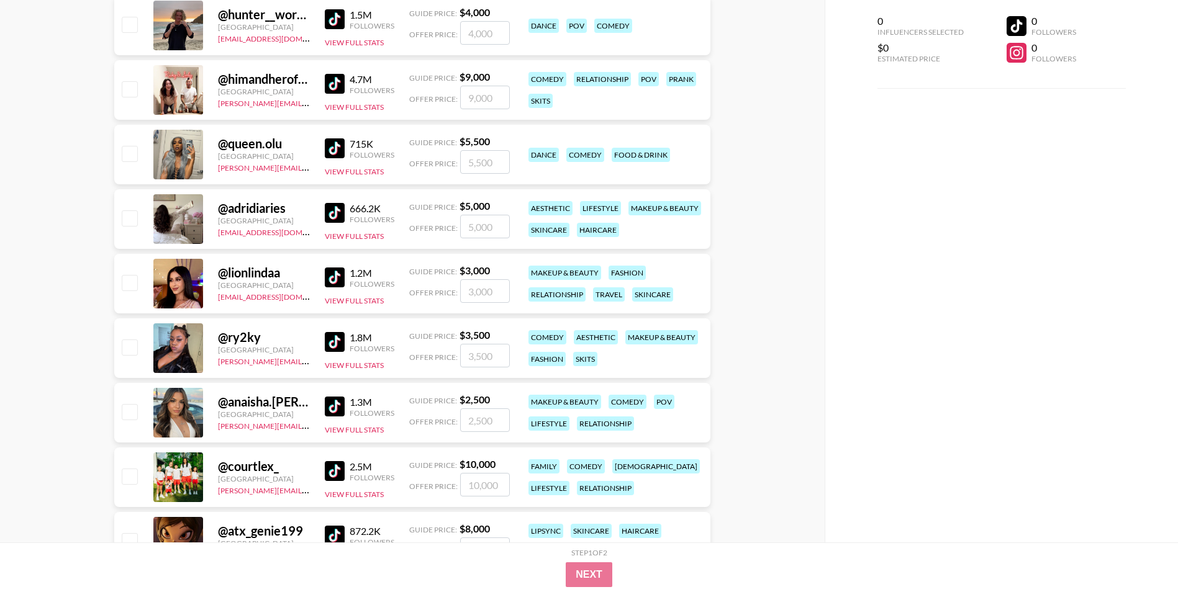
scroll to position [1180, 0]
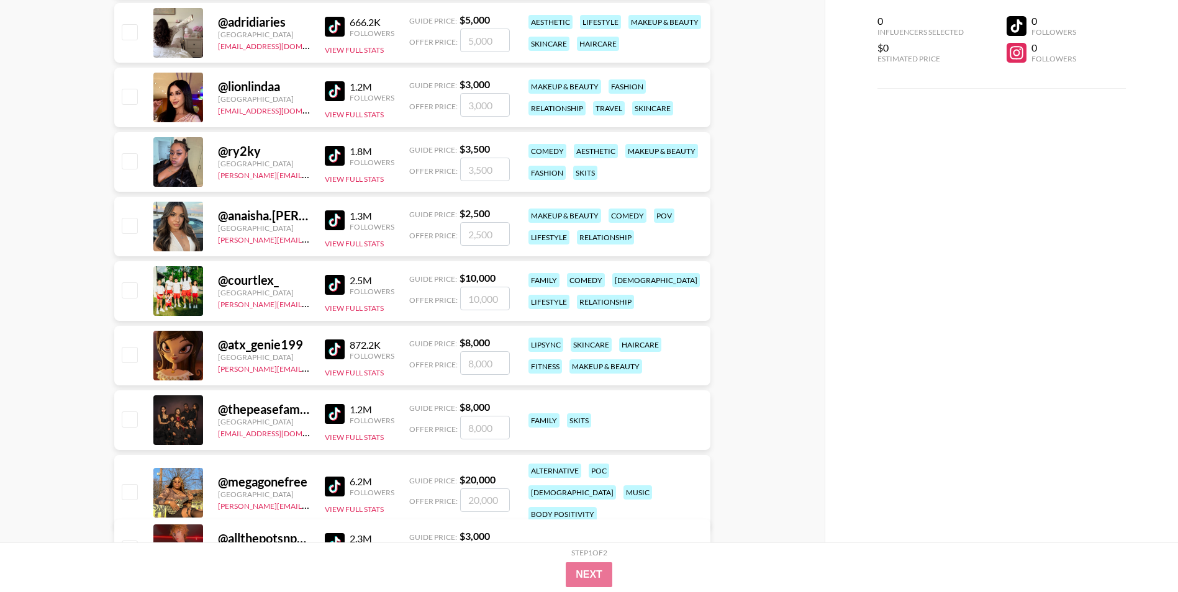
click at [340, 481] on img at bounding box center [335, 487] width 20 height 20
